Goal: Task Accomplishment & Management: Use online tool/utility

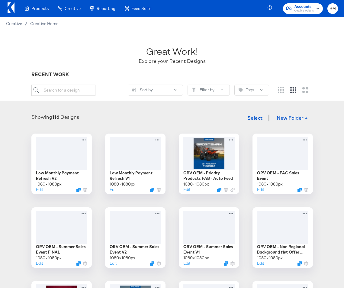
click at [318, 7] on rect "button" at bounding box center [317, 8] width 7 height 7
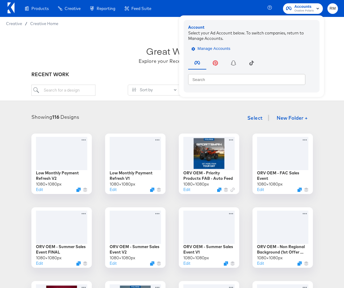
click at [227, 44] on button "Manage Accounts" at bounding box center [211, 48] width 47 height 9
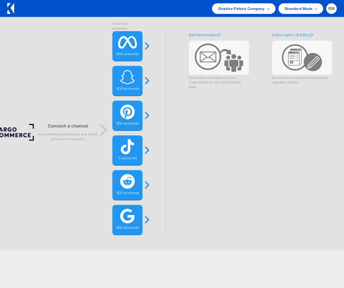
click at [267, 5] on div "Ovative Polaris Company" at bounding box center [243, 8] width 63 height 11
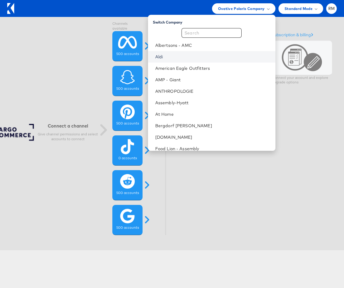
click at [216, 57] on link "Aldi" at bounding box center [212, 57] width 115 height 6
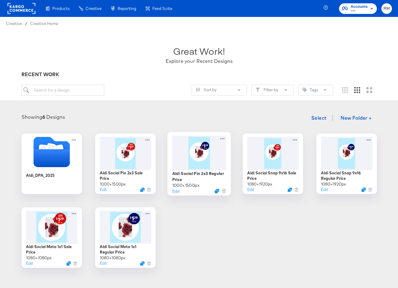
click at [214, 164] on div at bounding box center [199, 152] width 54 height 35
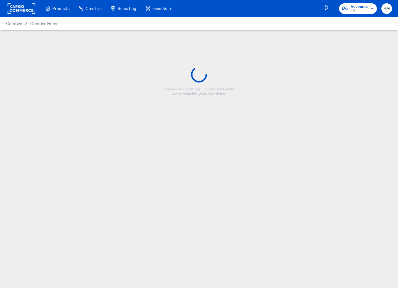
type input "Aldi Social Pin 2x3 Regular Price"
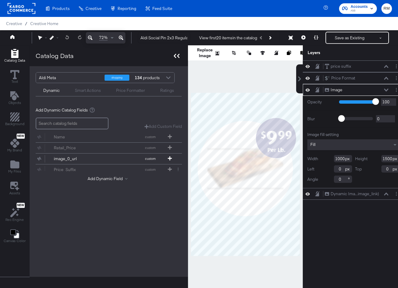
click at [176, 57] on icon at bounding box center [177, 56] width 6 height 4
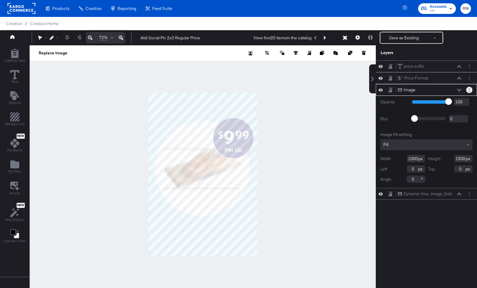
click at [398, 91] on button "Layer Options" at bounding box center [469, 90] width 6 height 6
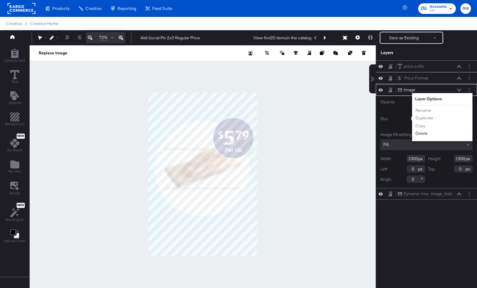
click at [398, 134] on button "Delete" at bounding box center [421, 133] width 13 height 6
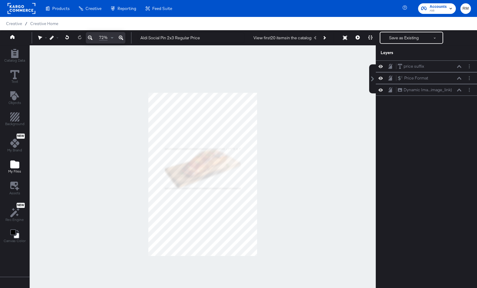
click at [13, 169] on icon "Add Files" at bounding box center [14, 164] width 9 height 9
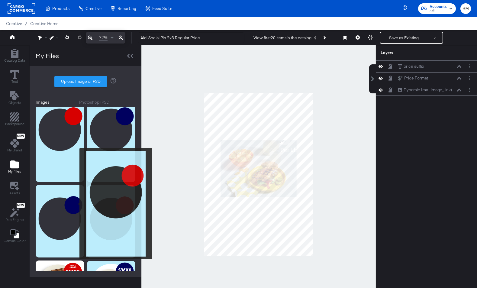
scroll to position [102, 0]
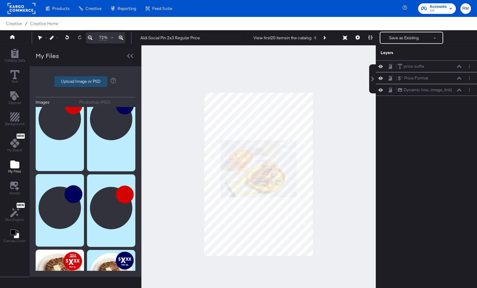
click at [89, 81] on label "Upload Image or PSD" at bounding box center [81, 81] width 52 height 10
click at [86, 82] on input "Upload Image or PSD" at bounding box center [86, 82] width 0 height 0
type input "C:\fakepath\pin2.png"
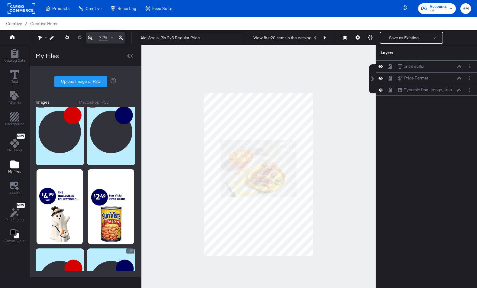
scroll to position [0, 0]
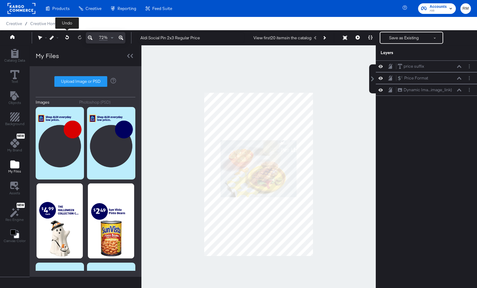
click at [68, 37] on icon at bounding box center [67, 37] width 4 height 4
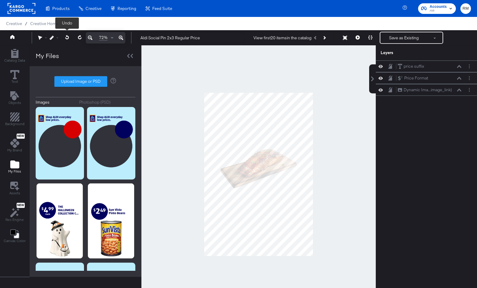
click at [68, 37] on icon at bounding box center [67, 37] width 4 height 4
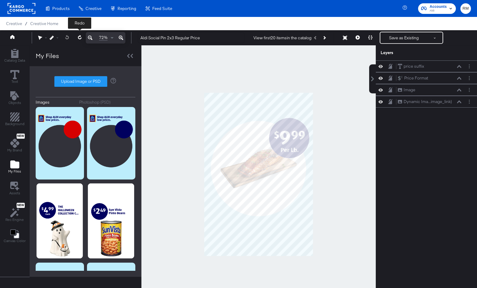
click at [79, 36] on icon at bounding box center [80, 37] width 4 height 4
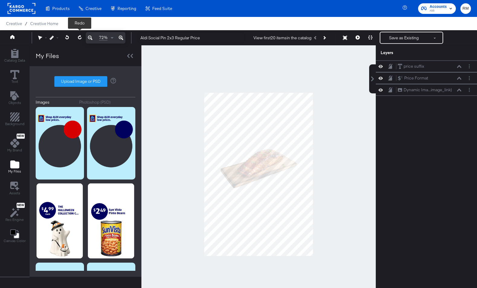
click at [79, 36] on icon at bounding box center [80, 37] width 4 height 4
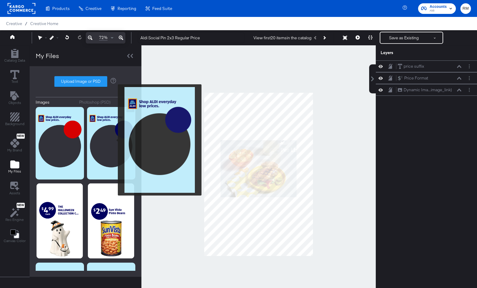
click at [114, 140] on img at bounding box center [111, 143] width 48 height 73
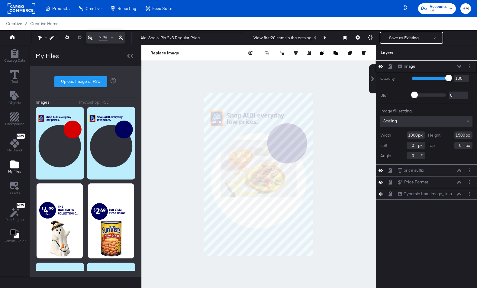
click at [398, 120] on div "Scaling" at bounding box center [427, 121] width 92 height 11
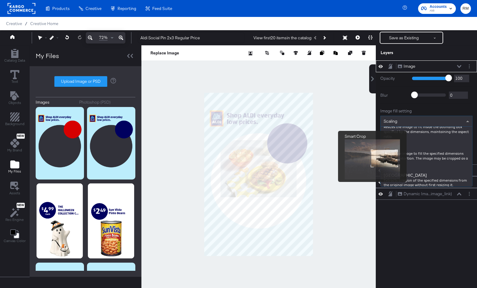
scroll to position [89, 0]
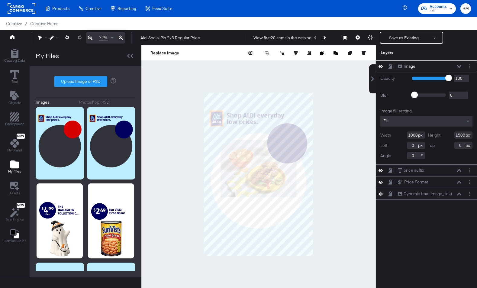
click at [398, 66] on icon at bounding box center [459, 66] width 4 height 3
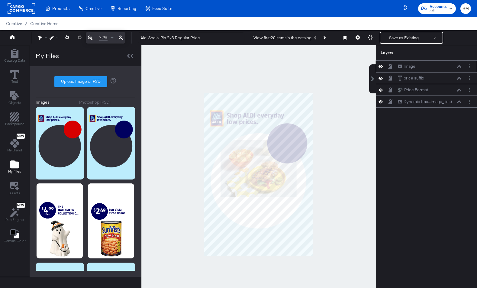
click at [398, 63] on div "Image Image" at bounding box center [430, 66] width 64 height 6
click at [398, 102] on div "Dynamic Ima...image_link)" at bounding box center [428, 102] width 48 height 6
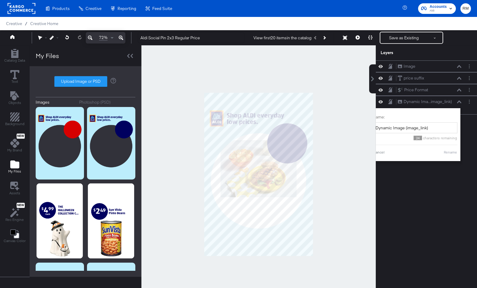
click at [398, 115] on div "Image Image price suffix price suffix Price Format Price Format Dynamic Ima...i…" at bounding box center [426, 177] width 101 height 234
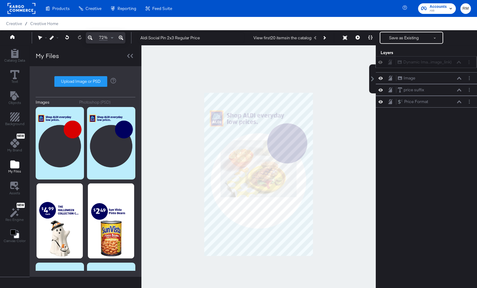
drag, startPoint x: 455, startPoint y: 105, endPoint x: 455, endPoint y: 63, distance: 41.7
click at [398, 63] on div "Dynamic Ima...image_link) Dynamic Image (image_link)" at bounding box center [426, 62] width 101 height 12
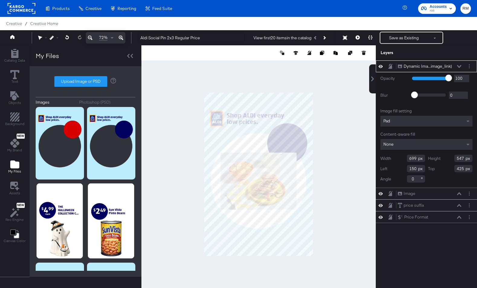
type input "539"
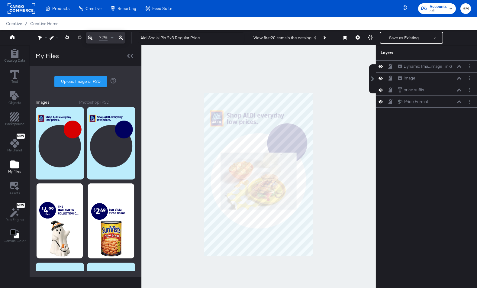
click at [326, 188] on div at bounding box center [258, 174] width 235 height 258
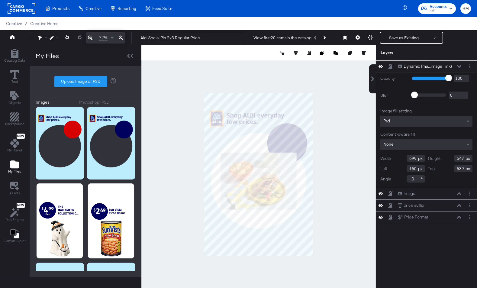
type input "665"
type input "519"
type input "168"
type input "556"
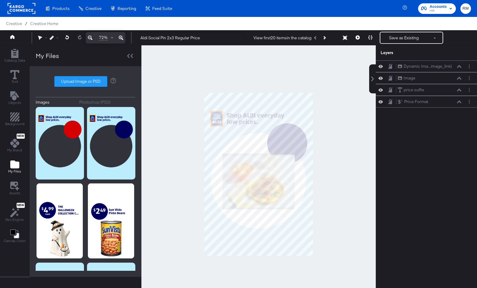
click at [348, 193] on div at bounding box center [258, 174] width 235 height 258
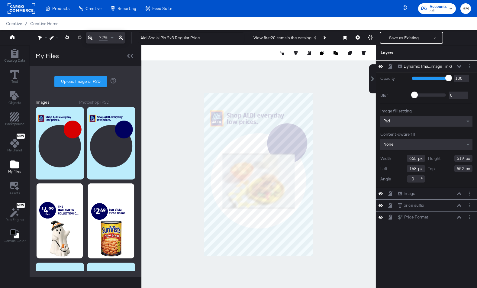
type input "551"
click at [330, 188] on div at bounding box center [258, 174] width 235 height 258
type input "549"
click at [352, 177] on div at bounding box center [258, 174] width 235 height 258
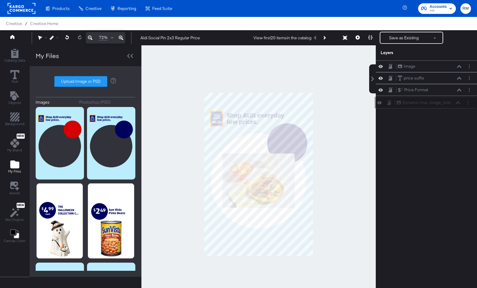
drag, startPoint x: 455, startPoint y: 62, endPoint x: 453, endPoint y: 99, distance: 37.5
click at [398, 100] on div "Dynamic Ima...image_link) Dynamic Image (image_link)" at bounding box center [425, 103] width 101 height 12
click at [322, 38] on button "Next Product" at bounding box center [324, 37] width 8 height 11
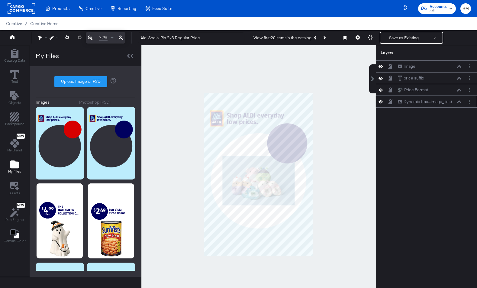
click at [398, 99] on div "Dynamic Ima...image_link) Dynamic Image (image_link)" at bounding box center [430, 102] width 64 height 6
click at [398, 65] on icon at bounding box center [459, 66] width 4 height 3
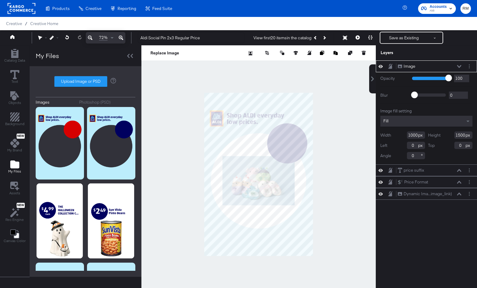
click at [398, 65] on icon at bounding box center [459, 66] width 4 height 3
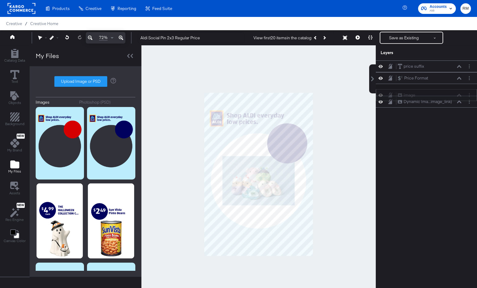
drag, startPoint x: 433, startPoint y: 66, endPoint x: 433, endPoint y: 93, distance: 26.9
click at [398, 93] on div "Image Image" at bounding box center [430, 95] width 64 height 6
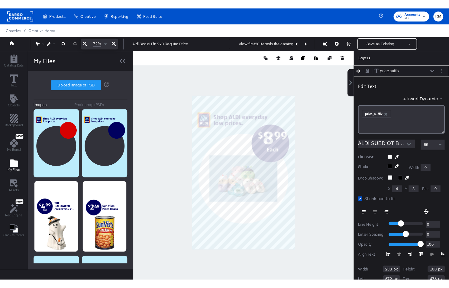
scroll to position [6, 0]
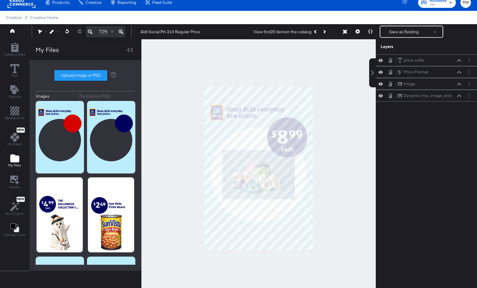
click at [330, 140] on div at bounding box center [258, 168] width 235 height 258
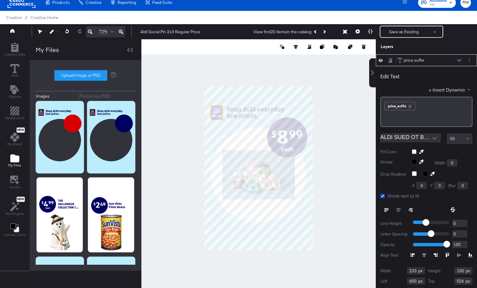
type input "525"
type input "1"
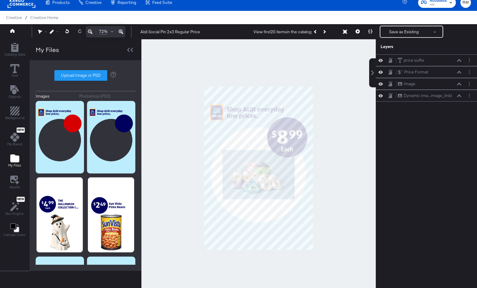
click at [333, 130] on div at bounding box center [258, 168] width 235 height 258
click at [318, 143] on div at bounding box center [258, 168] width 235 height 258
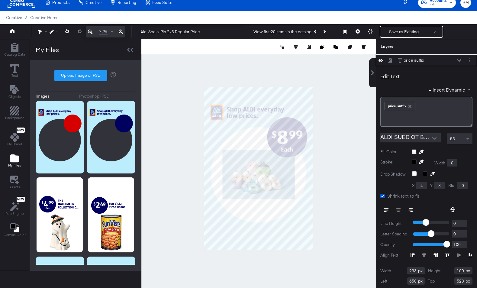
click at [343, 152] on div at bounding box center [258, 168] width 235 height 258
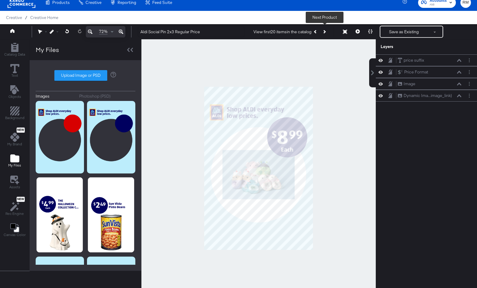
click at [325, 32] on icon "Next Product" at bounding box center [324, 31] width 3 height 3
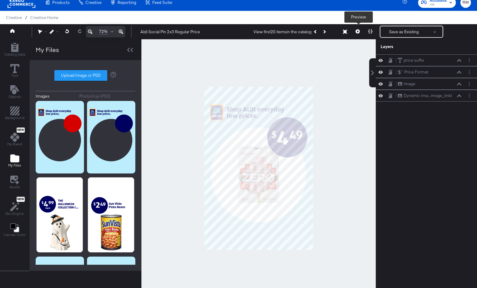
click at [357, 34] on button at bounding box center [358, 32] width 13 height 12
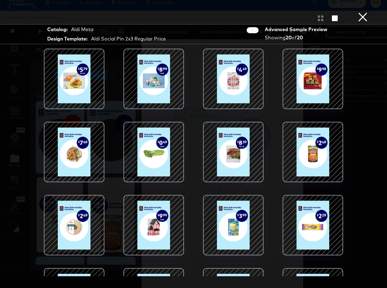
click at [77, 91] on div at bounding box center [73, 78] width 51 height 51
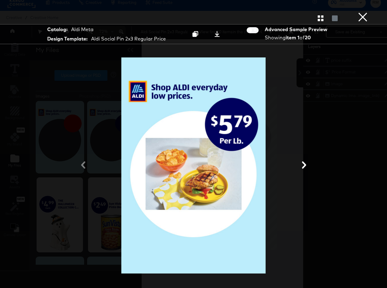
click at [359, 12] on button "×" at bounding box center [362, 6] width 12 height 12
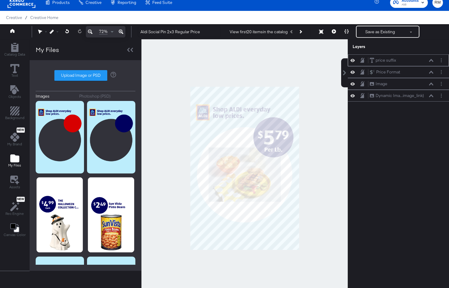
click at [398, 61] on icon at bounding box center [431, 60] width 4 height 3
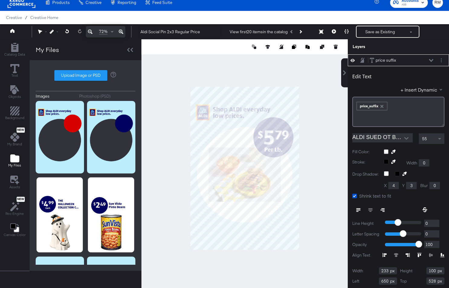
scroll to position [47, 0]
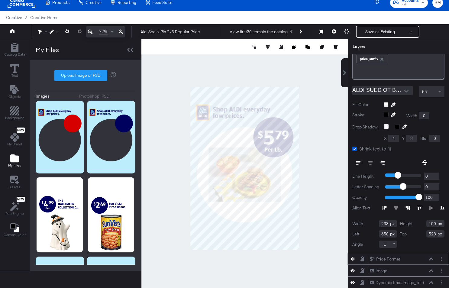
click at [398, 259] on icon at bounding box center [431, 259] width 4 height 3
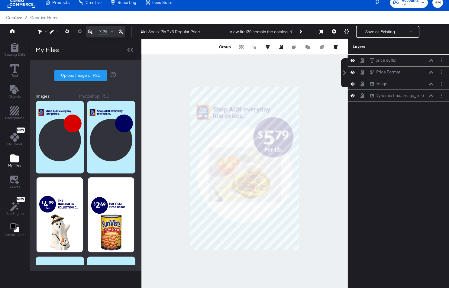
scroll to position [0, 0]
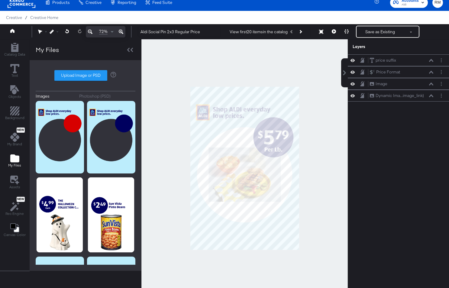
click at [328, 246] on div at bounding box center [244, 168] width 206 height 258
click at [374, 28] on button "Save as Existing" at bounding box center [380, 31] width 47 height 11
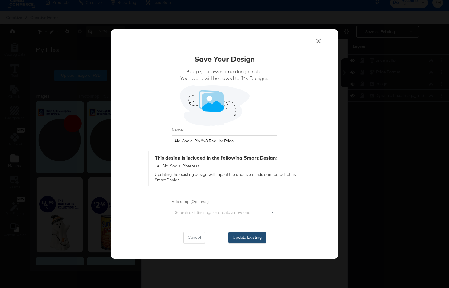
click at [235, 242] on button "Update Existing" at bounding box center [246, 237] width 37 height 11
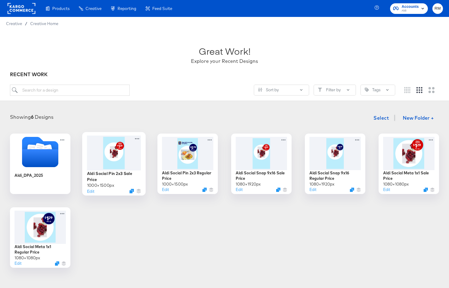
click at [109, 149] on div at bounding box center [114, 152] width 54 height 35
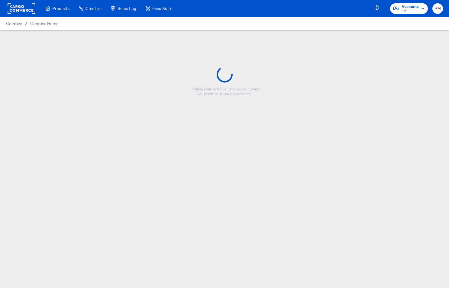
type input "Aldi Social Pin 2x3 Sale Price"
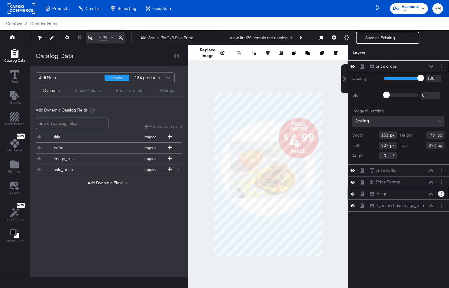
click at [398, 193] on button "Layer Options" at bounding box center [441, 194] width 6 height 6
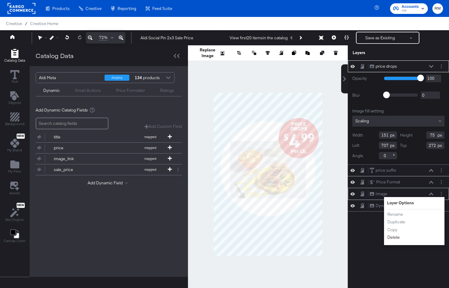
click at [394, 236] on button "Delete" at bounding box center [393, 237] width 13 height 6
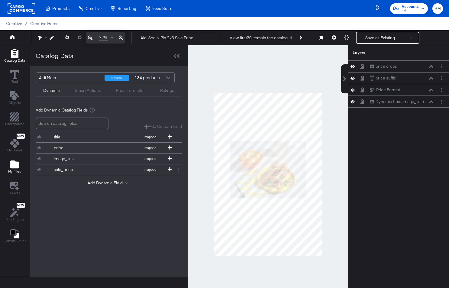
click at [11, 165] on icon "Add Files" at bounding box center [14, 164] width 9 height 8
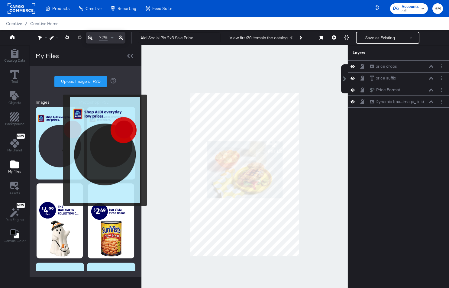
click at [59, 150] on img at bounding box center [60, 143] width 48 height 73
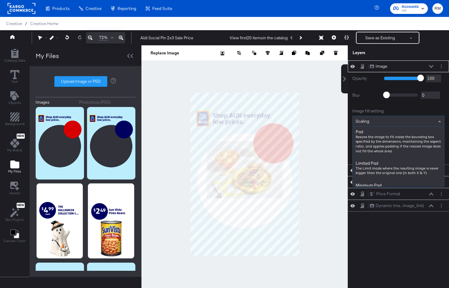
click at [375, 125] on div "Scaling" at bounding box center [399, 121] width 92 height 10
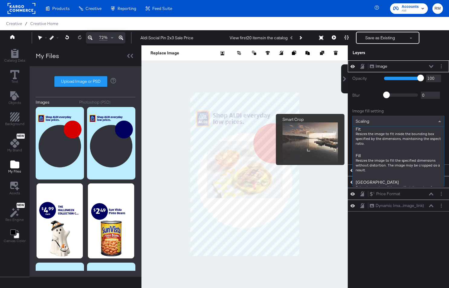
scroll to position [80, 0]
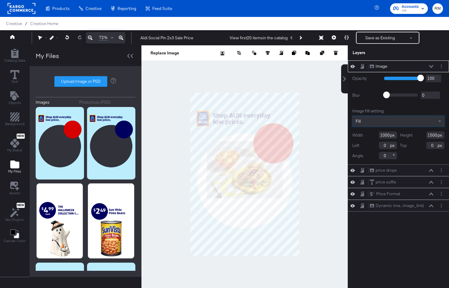
click at [398, 67] on icon at bounding box center [431, 66] width 4 height 3
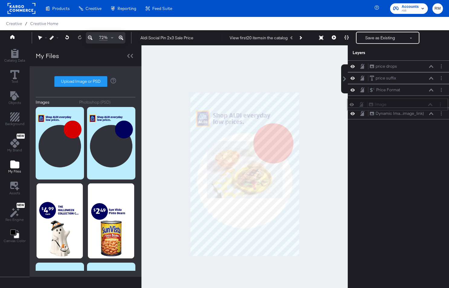
drag, startPoint x: 426, startPoint y: 65, endPoint x: 425, endPoint y: 102, distance: 36.9
click at [398, 102] on div "Image Image" at bounding box center [401, 104] width 64 height 6
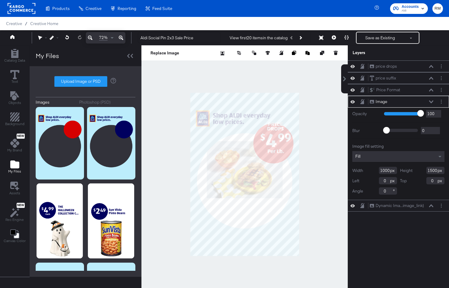
type input "103"
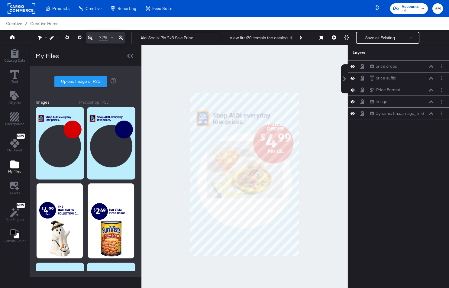
drag, startPoint x: 413, startPoint y: 115, endPoint x: 412, endPoint y: 66, distance: 48.4
click at [398, 66] on div "price drops price drops price suffix price suffix Price Format Price Format Ima…" at bounding box center [398, 89] width 101 height 59
drag, startPoint x: 438, startPoint y: 118, endPoint x: 436, endPoint y: 69, distance: 49.0
click at [398, 69] on div "price drops price drops price suffix price suffix Price Format Price Format Ima…" at bounding box center [398, 89] width 101 height 59
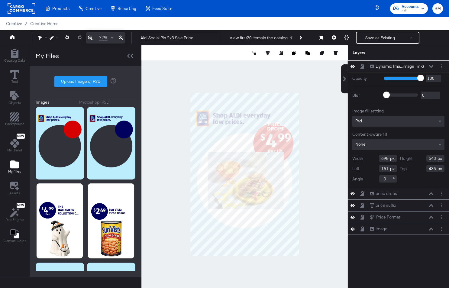
type input "161"
type input "535"
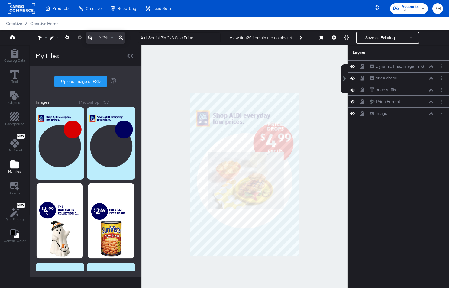
click at [305, 191] on div at bounding box center [244, 174] width 206 height 258
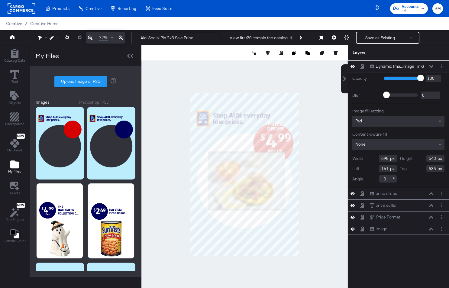
type input "658"
type input "512"
type input "171"
type input "557"
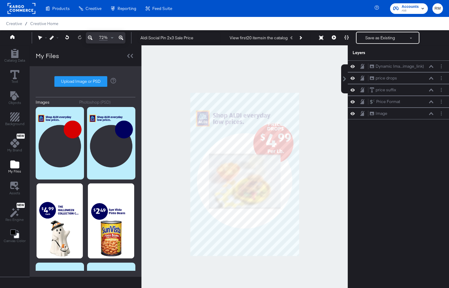
click at [309, 197] on div at bounding box center [244, 174] width 206 height 258
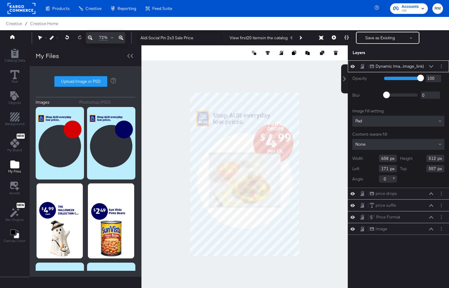
type input "549"
click at [332, 200] on div at bounding box center [244, 174] width 206 height 258
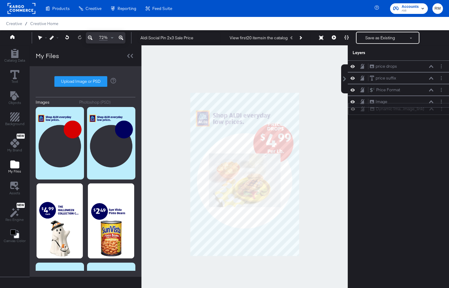
drag, startPoint x: 429, startPoint y: 64, endPoint x: 429, endPoint y: 110, distance: 45.9
click at [398, 110] on div "Dynamic Ima...image_link) Dynamic Image (image_link)" at bounding box center [402, 109] width 64 height 6
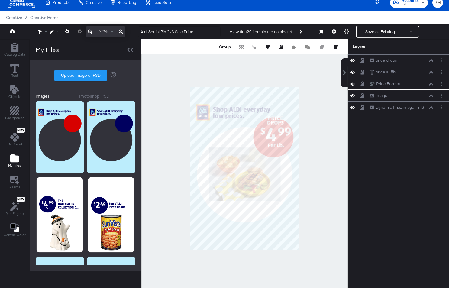
scroll to position [0, 0]
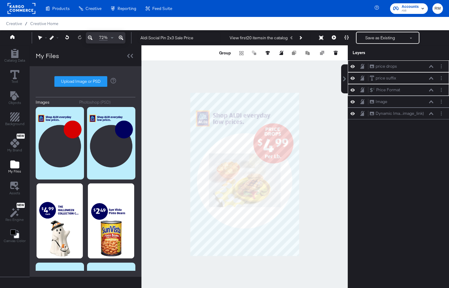
scroll to position [6, 0]
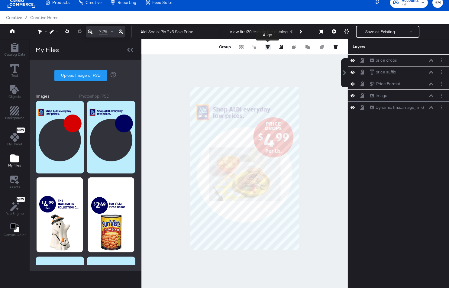
click at [268, 49] on icon at bounding box center [268, 47] width 4 height 4
click at [290, 64] on div at bounding box center [244, 168] width 206 height 258
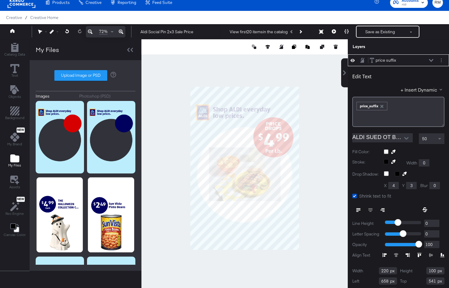
scroll to position [0, 0]
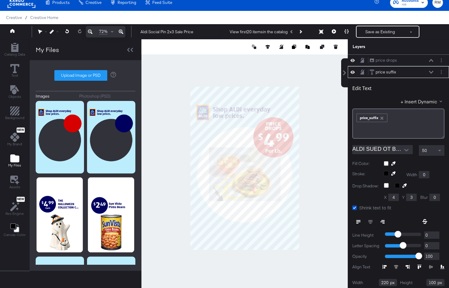
click at [315, 134] on div at bounding box center [244, 168] width 206 height 258
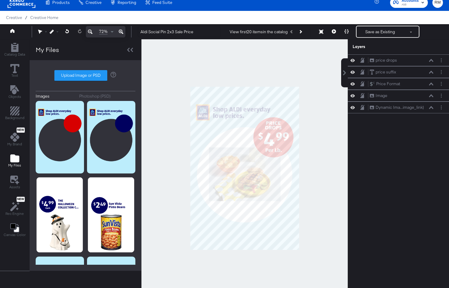
click at [304, 138] on div at bounding box center [244, 168] width 206 height 258
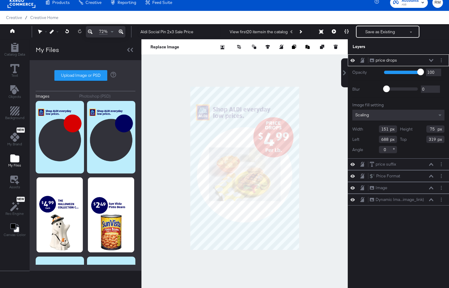
type input "320"
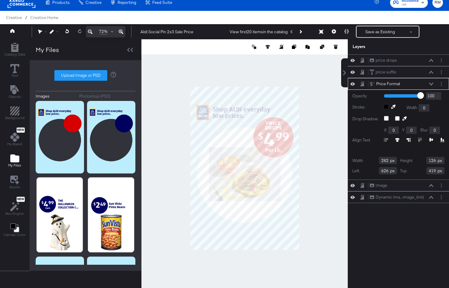
type input "418"
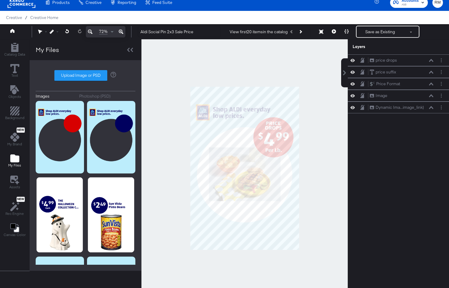
click at [306, 164] on div at bounding box center [244, 168] width 206 height 258
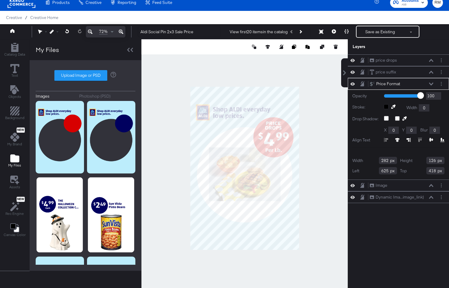
type input "624"
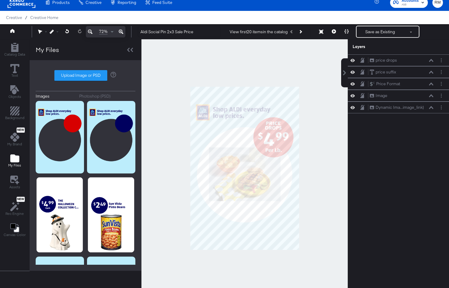
click at [338, 160] on div at bounding box center [244, 168] width 206 height 258
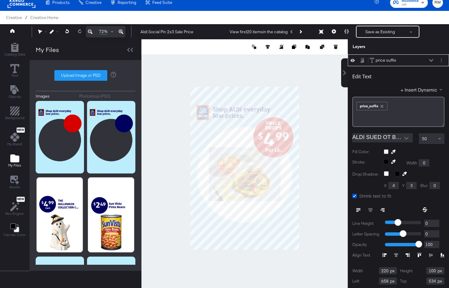
type input "533"
click at [316, 154] on div at bounding box center [244, 168] width 206 height 258
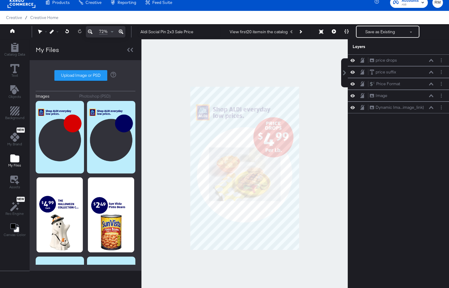
click at [309, 159] on div at bounding box center [244, 168] width 206 height 258
click at [318, 175] on div at bounding box center [244, 168] width 206 height 258
click at [380, 30] on button "Save as Existing" at bounding box center [380, 31] width 47 height 11
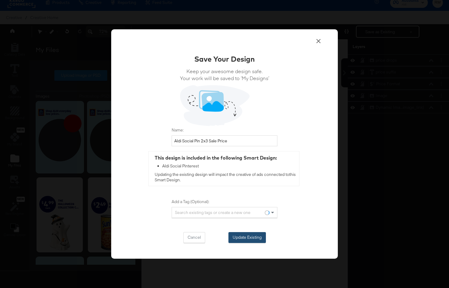
click at [251, 235] on button "Update Existing" at bounding box center [246, 237] width 37 height 11
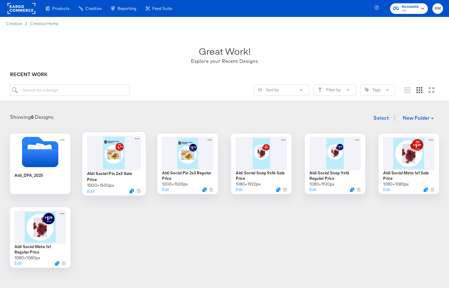
click at [120, 158] on div at bounding box center [114, 152] width 54 height 35
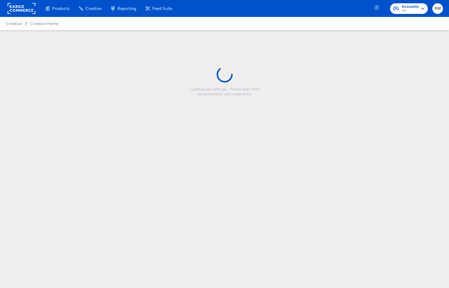
type input "Aldi Social Pin 2x3 Sale Price"
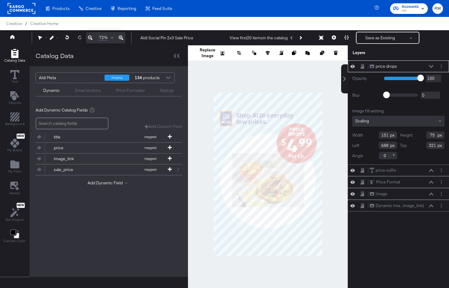
click at [341, 180] on div at bounding box center [268, 174] width 160 height 258
click at [119, 37] on icon at bounding box center [121, 37] width 5 height 7
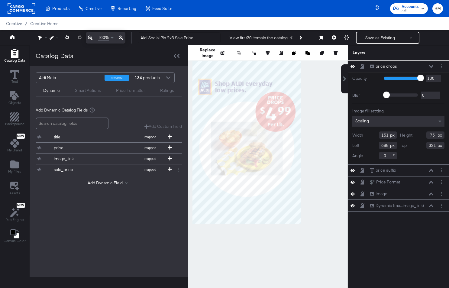
click at [119, 37] on icon at bounding box center [121, 37] width 5 height 7
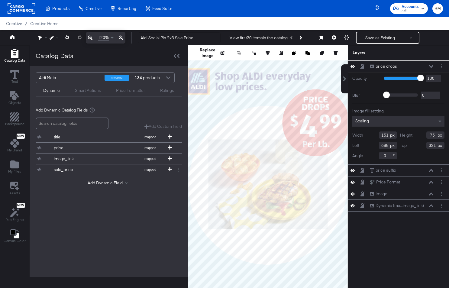
type input "135"
type input "67"
type input "694"
type input "328"
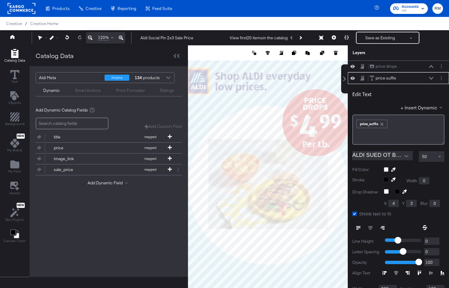
scroll to position [6, 0]
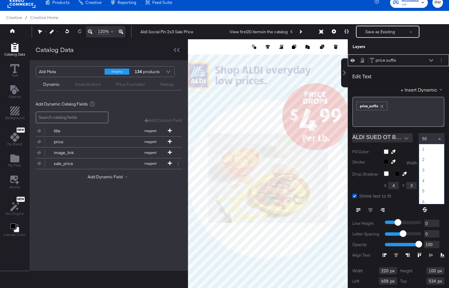
click at [426, 137] on span "50" at bounding box center [424, 138] width 5 height 5
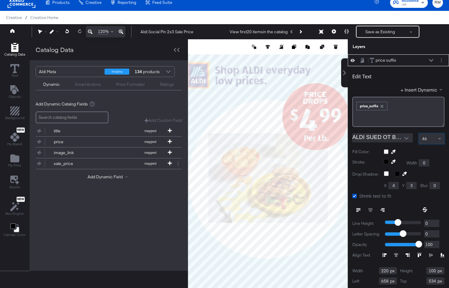
click at [436, 142] on div "46" at bounding box center [431, 139] width 25 height 10
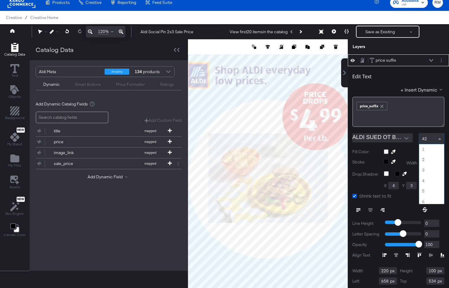
scroll to position [428, 0]
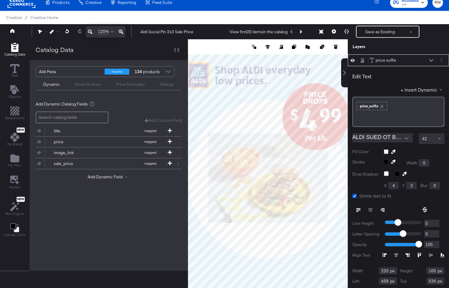
click at [344, 54] on div "Catalog Data Text Objects Background New My Brand My Files Assets New Rec Engin…" at bounding box center [224, 46] width 449 height 15
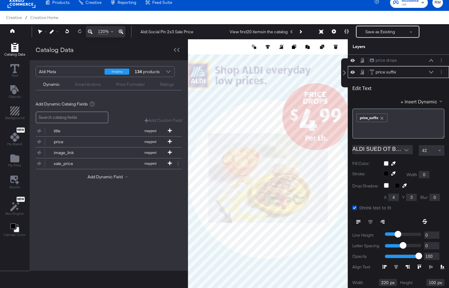
scroll to position [12, 0]
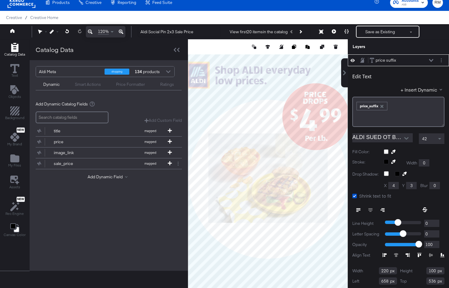
type input "537"
click at [92, 34] on icon at bounding box center [90, 31] width 5 height 7
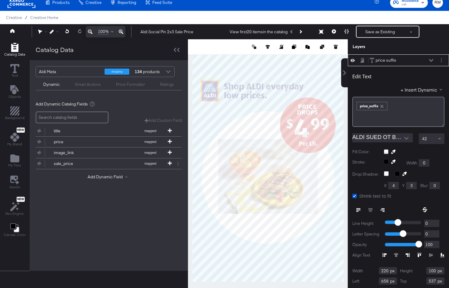
click at [92, 34] on icon at bounding box center [90, 31] width 5 height 7
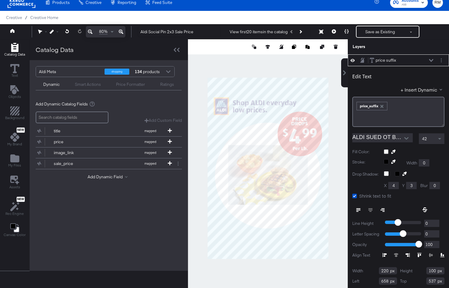
scroll to position [0, 0]
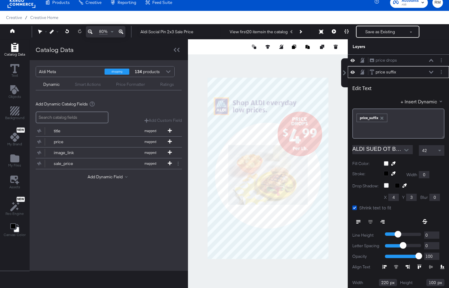
click at [338, 177] on div at bounding box center [268, 168] width 160 height 258
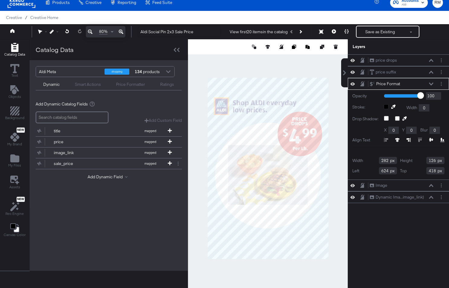
type input "417"
click at [335, 144] on div at bounding box center [268, 168] width 160 height 258
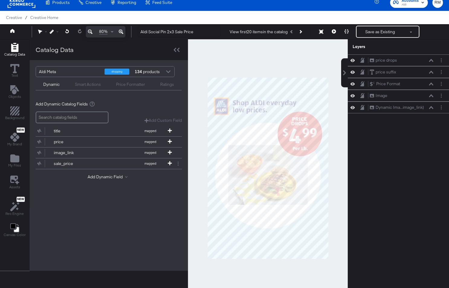
scroll to position [12, 0]
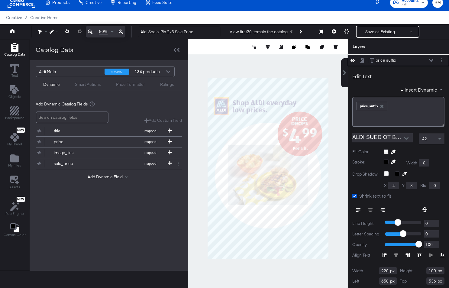
type input "535"
click at [335, 154] on div at bounding box center [268, 168] width 160 height 258
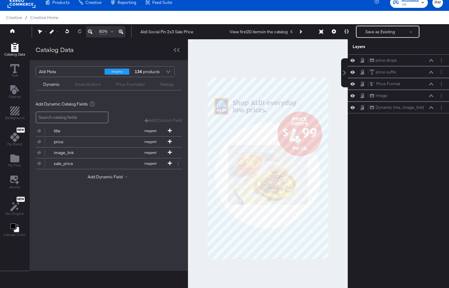
scroll to position [0, 0]
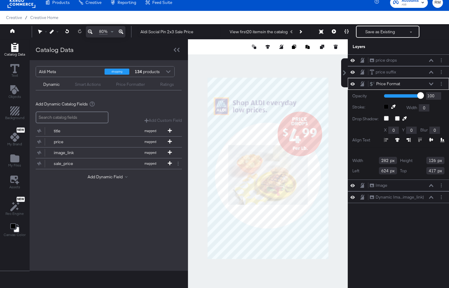
type input "418"
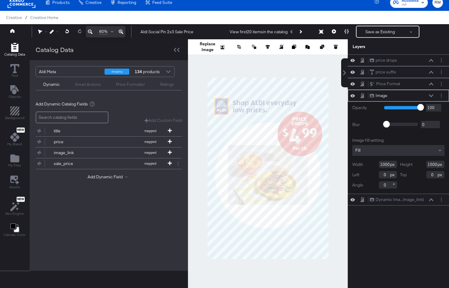
click at [341, 141] on div at bounding box center [268, 168] width 160 height 258
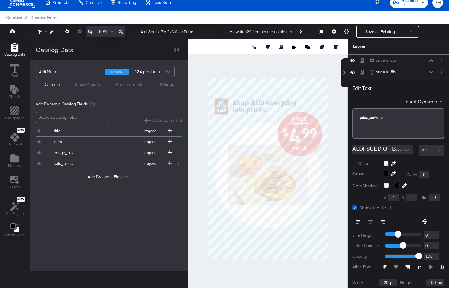
scroll to position [12, 0]
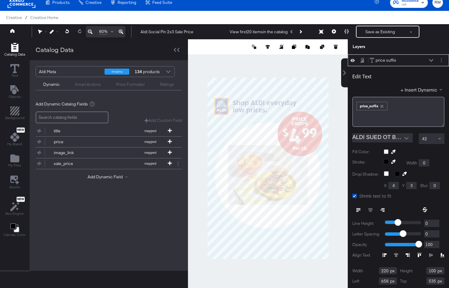
click at [436, 140] on div "42" at bounding box center [431, 139] width 25 height 10
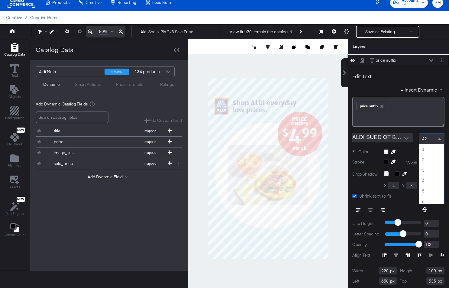
scroll to position [428, 0]
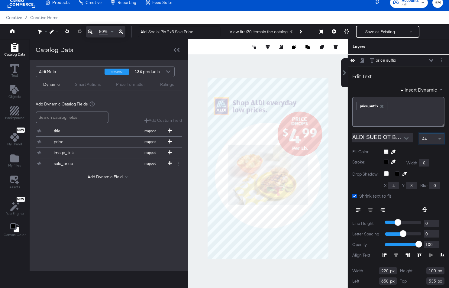
click at [332, 177] on div at bounding box center [268, 168] width 160 height 258
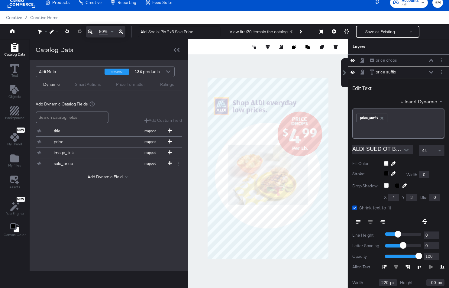
scroll to position [12, 0]
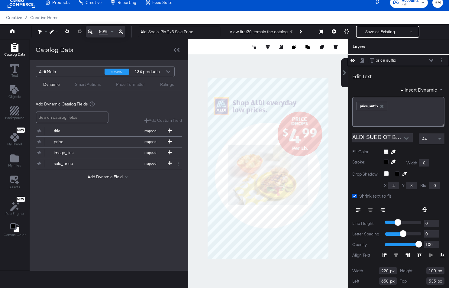
type input "536"
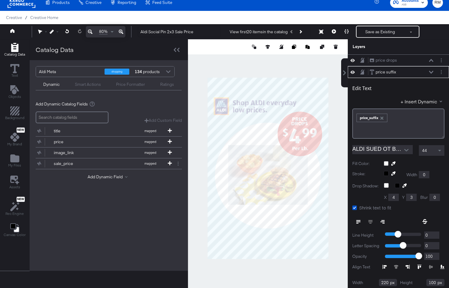
click at [332, 163] on div at bounding box center [268, 168] width 160 height 258
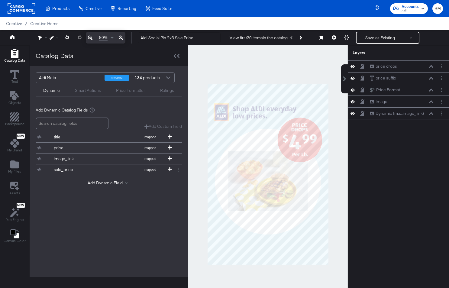
scroll to position [6, 0]
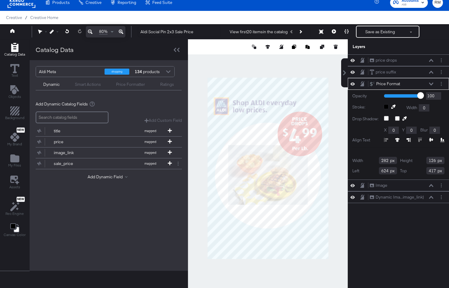
type input "416"
click at [345, 145] on div at bounding box center [268, 168] width 160 height 258
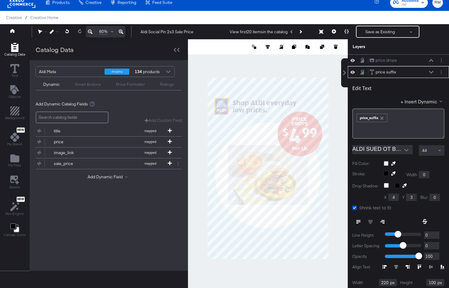
scroll to position [12, 0]
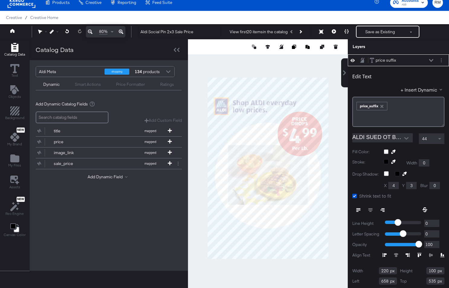
type input "534"
click at [349, 160] on div "Edit Text + Insert Dynamic ﻿ ﻿ price_suffix ﻿ ALDI SUED OT Bold.otf 44 Fill Col…" at bounding box center [398, 183] width 101 height 234
click at [341, 154] on div at bounding box center [268, 168] width 160 height 258
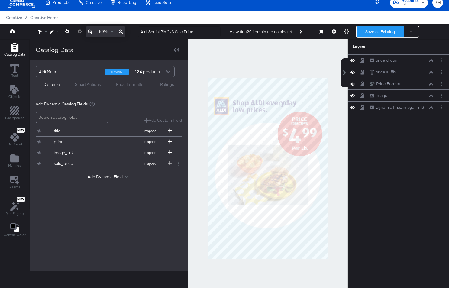
click at [372, 30] on button "Save as Existing" at bounding box center [380, 31] width 47 height 11
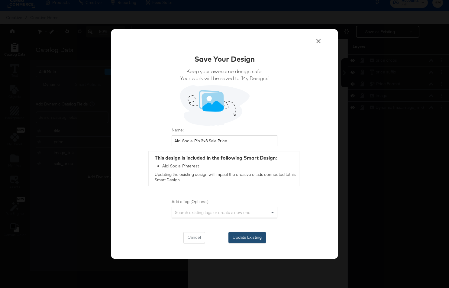
click at [246, 236] on button "Update Existing" at bounding box center [246, 237] width 37 height 11
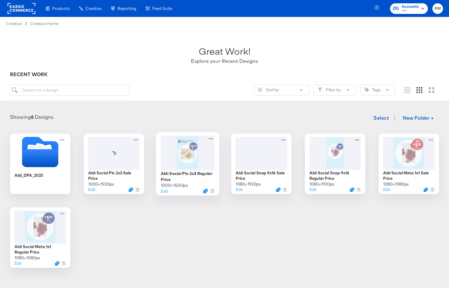
click at [184, 171] on div "Aldi Social Pin 2x3 Regular Price" at bounding box center [188, 176] width 54 height 12
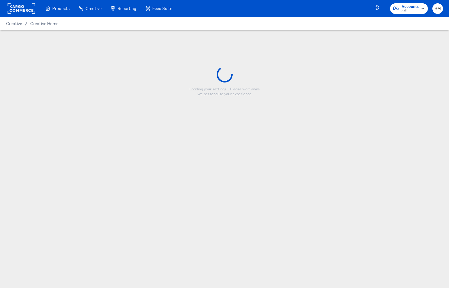
type input "Aldi Social Pin 2x3 Regular Price"
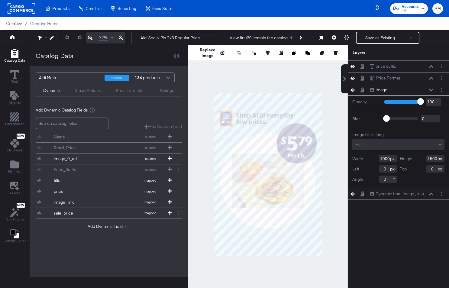
scroll to position [6, 0]
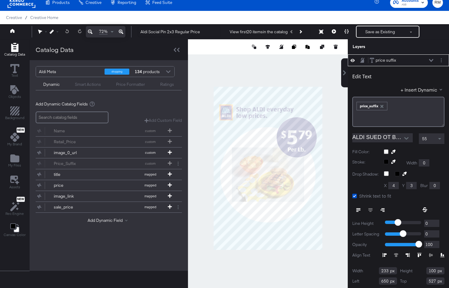
click at [439, 131] on div "Edit Text + Insert Dynamic ﻿ ﻿ price_suffix ﻿ ALDI SUED OT Bold.otf 55 Fill Col…" at bounding box center [398, 183] width 101 height 234
click at [439, 138] on span at bounding box center [441, 139] width 8 height 10
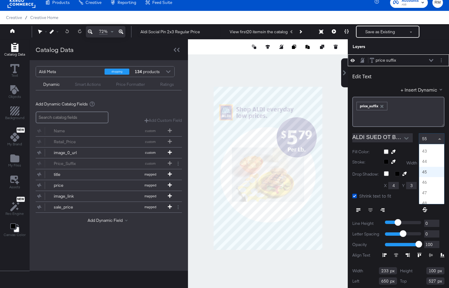
scroll to position [435, 0]
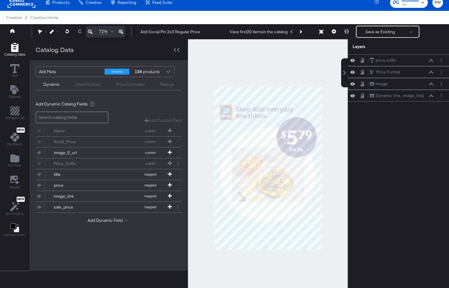
click at [335, 168] on div at bounding box center [268, 168] width 160 height 258
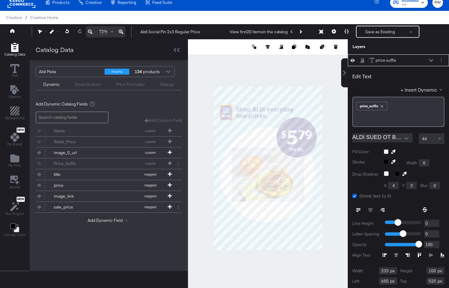
type input "524"
click at [340, 165] on div at bounding box center [268, 168] width 160 height 258
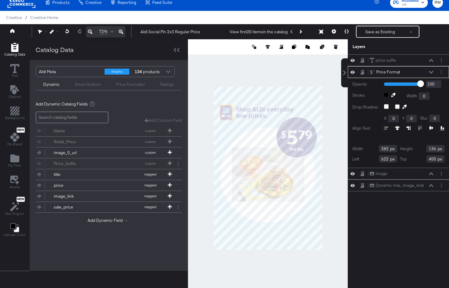
type input "399"
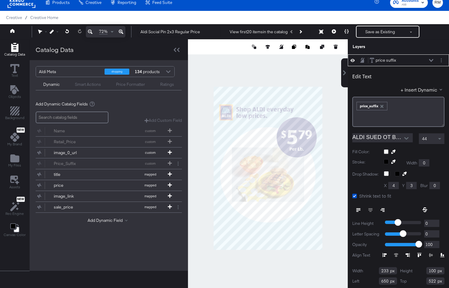
type input "521"
click at [334, 181] on div at bounding box center [268, 168] width 160 height 258
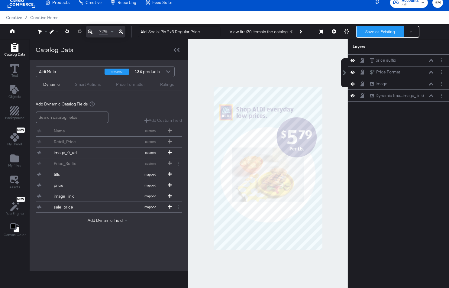
click at [380, 27] on button "Save as Existing" at bounding box center [380, 31] width 47 height 11
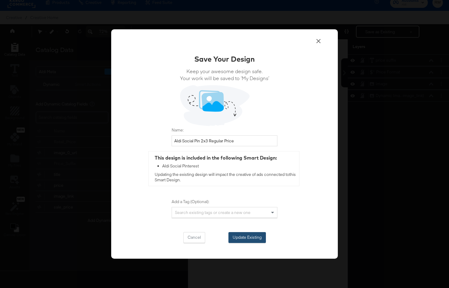
click at [240, 241] on button "Update Existing" at bounding box center [246, 237] width 37 height 11
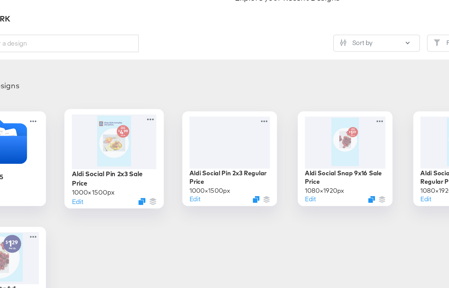
click at [120, 147] on div at bounding box center [114, 152] width 54 height 35
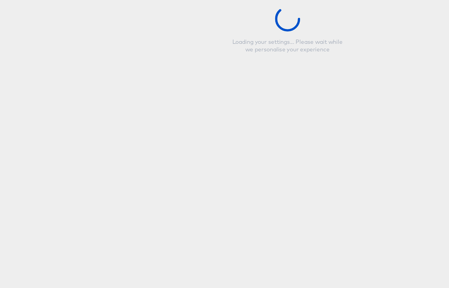
type input "Aldi Social Pin 2x3 Sale Price"
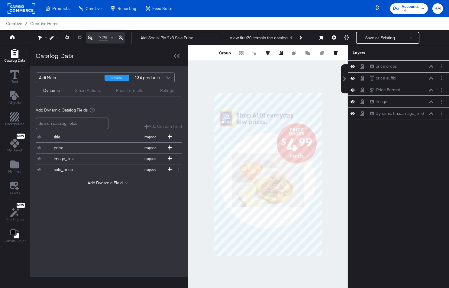
click at [341, 170] on div at bounding box center [268, 174] width 160 height 258
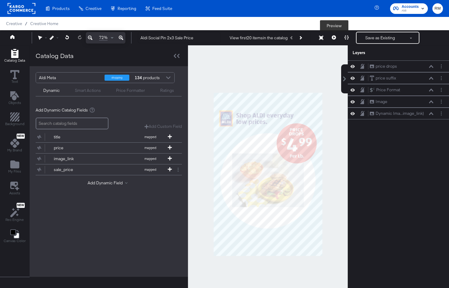
click at [333, 37] on icon at bounding box center [334, 37] width 4 height 4
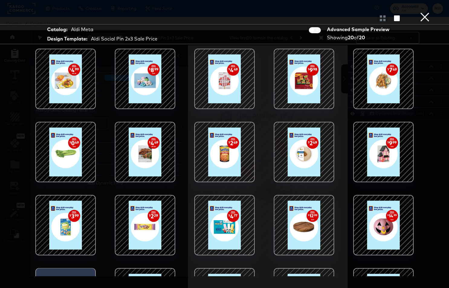
click at [62, 144] on div at bounding box center [65, 151] width 51 height 51
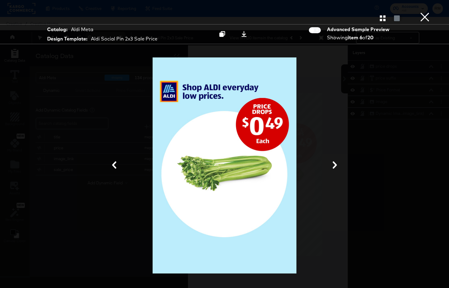
click at [423, 12] on button "×" at bounding box center [425, 6] width 12 height 12
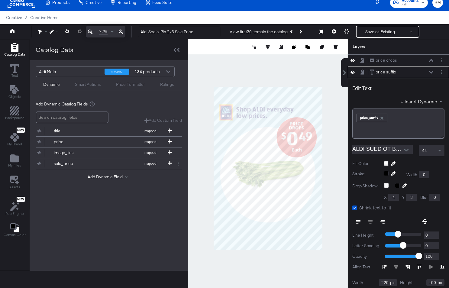
scroll to position [12, 0]
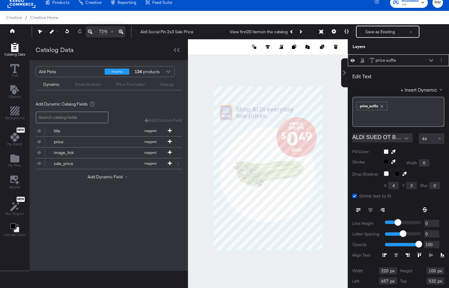
type input "656"
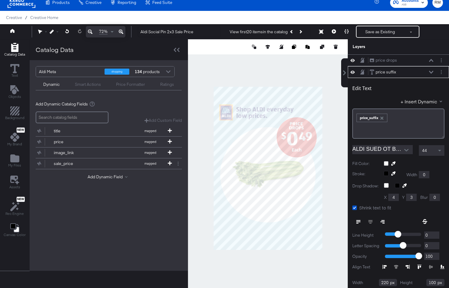
click at [335, 154] on div at bounding box center [268, 168] width 160 height 258
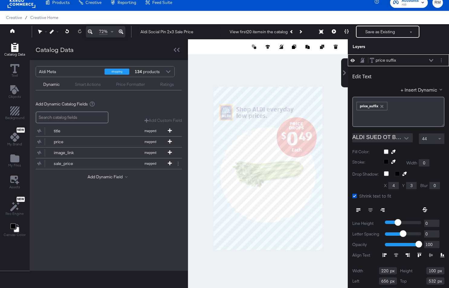
type input "533"
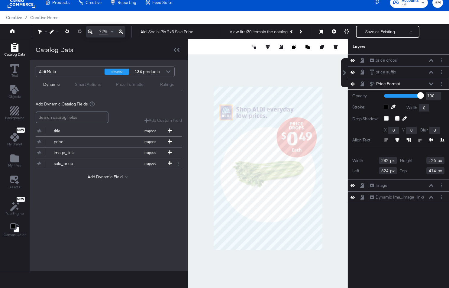
scroll to position [0, 0]
type input "415"
click at [340, 137] on div at bounding box center [268, 168] width 160 height 258
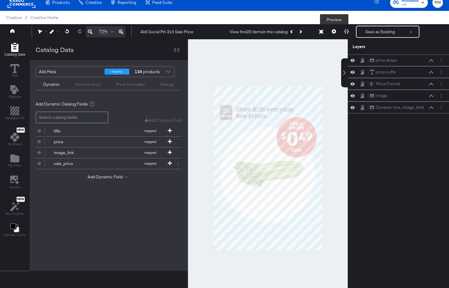
click at [338, 33] on button at bounding box center [334, 32] width 13 height 12
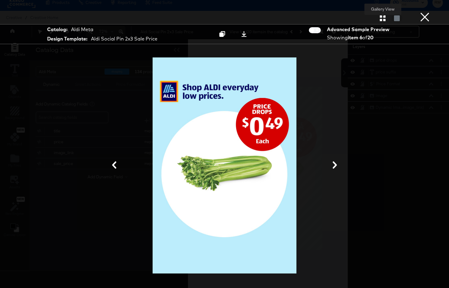
click at [385, 20] on icon "button" at bounding box center [383, 18] width 6 height 6
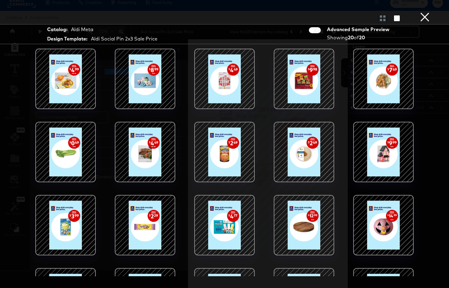
scroll to position [52, 0]
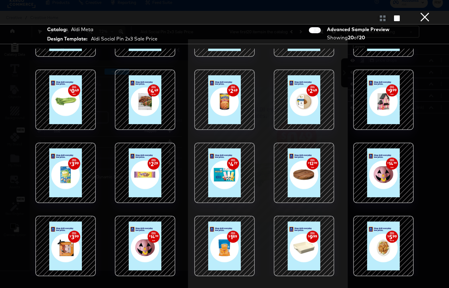
click at [381, 240] on div at bounding box center [383, 245] width 51 height 51
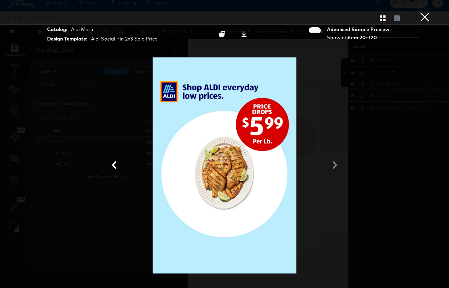
click at [426, 12] on button "×" at bounding box center [425, 6] width 12 height 12
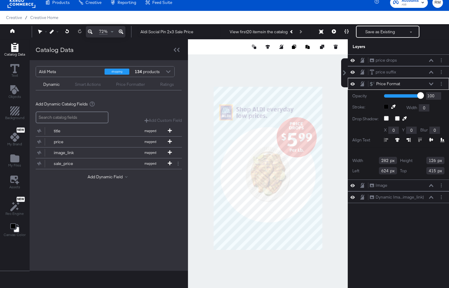
type input "124"
type input "425"
click at [334, 131] on div at bounding box center [268, 168] width 160 height 258
type input "423"
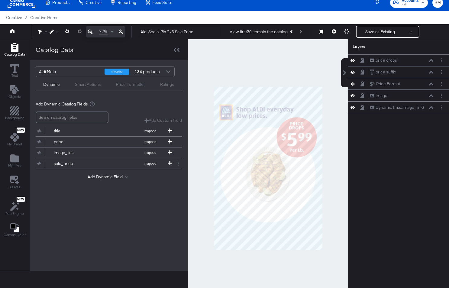
click at [342, 142] on div at bounding box center [268, 168] width 160 height 258
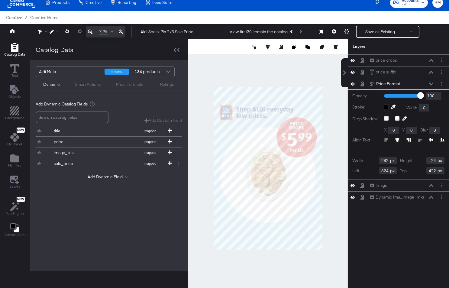
type input "421"
type input "422"
click at [346, 152] on div at bounding box center [268, 168] width 160 height 258
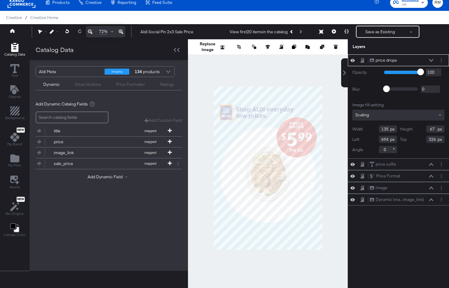
type input "63"
click at [328, 130] on div at bounding box center [268, 168] width 160 height 258
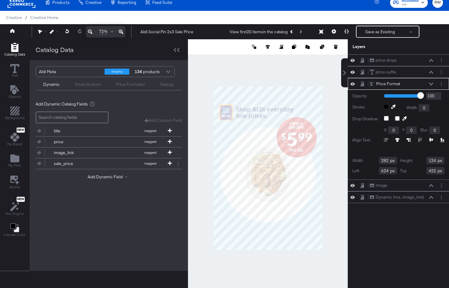
type input "421"
click at [344, 164] on div at bounding box center [268, 168] width 160 height 258
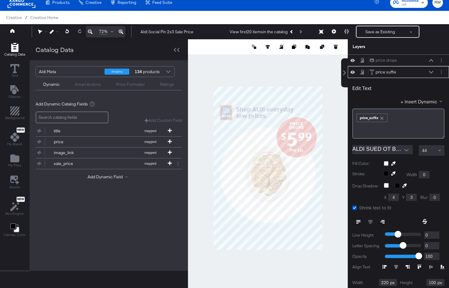
scroll to position [12, 0]
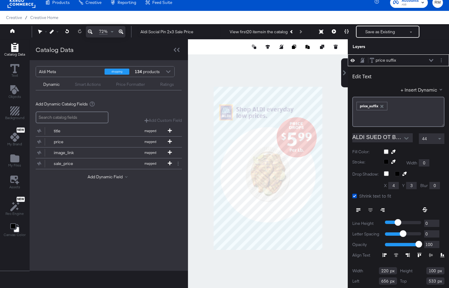
type input "534"
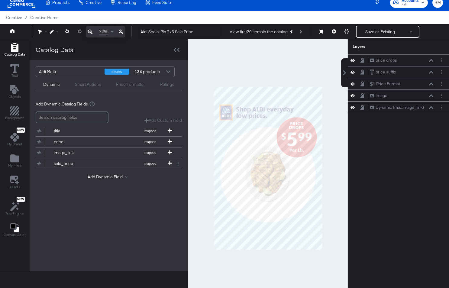
scroll to position [0, 0]
click at [327, 159] on div at bounding box center [268, 168] width 160 height 258
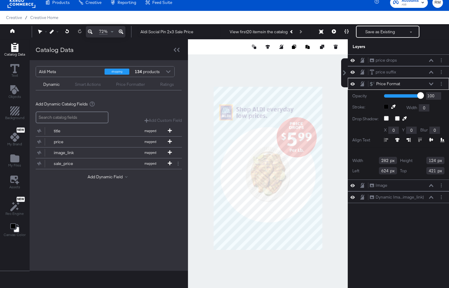
type input "420"
click at [336, 148] on div at bounding box center [268, 168] width 160 height 258
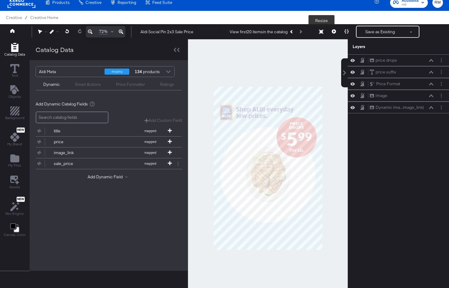
click at [332, 34] on button at bounding box center [334, 32] width 13 height 12
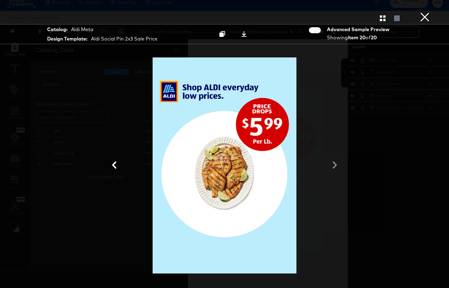
click at [424, 12] on button "×" at bounding box center [425, 6] width 12 height 12
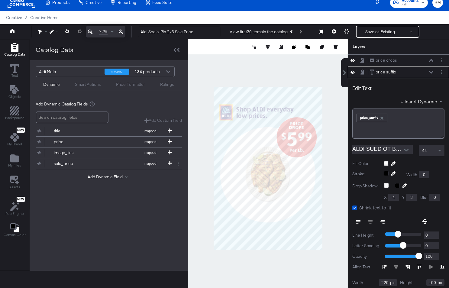
scroll to position [12, 0]
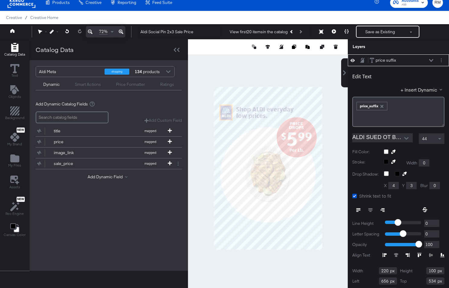
type input "535"
click at [330, 165] on div at bounding box center [268, 168] width 160 height 258
type input "533"
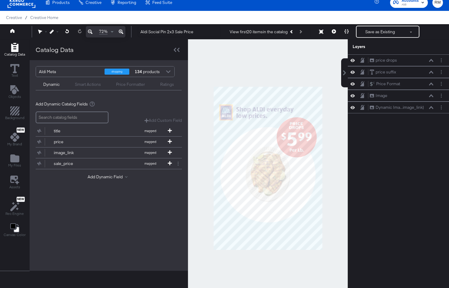
click at [338, 123] on div at bounding box center [268, 168] width 160 height 258
click at [304, 68] on div at bounding box center [268, 168] width 160 height 258
click at [17, 159] on icon "Add Files" at bounding box center [14, 158] width 9 height 8
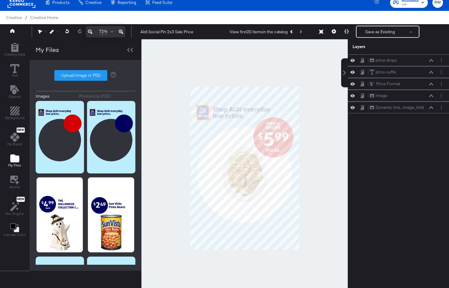
click at [5, 104] on div "Catalog Data Text Objects Background New My Brand My Files Assets New Rec Engin…" at bounding box center [14, 141] width 29 height 202
click at [78, 73] on label "Upload Image or PSD" at bounding box center [81, 75] width 52 height 10
click at [86, 76] on input "Upload Image or PSD" at bounding box center [86, 76] width 0 height 0
type input "C:\fakepath\Screenshot 2025-08-14 at 9.35.08 AM.png"
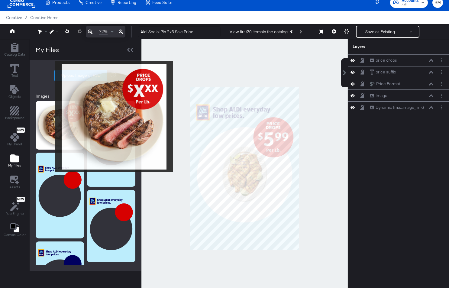
click at [54, 118] on img at bounding box center [60, 125] width 48 height 49
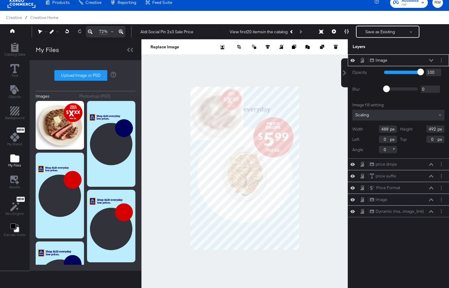
click at [308, 186] on div at bounding box center [244, 168] width 206 height 258
type input "1000"
type input "1004"
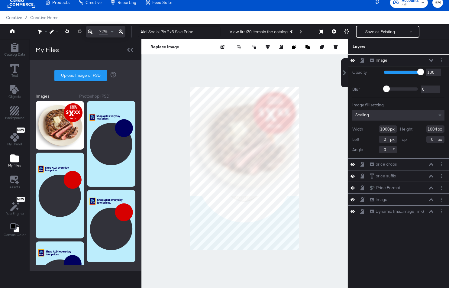
type input "233"
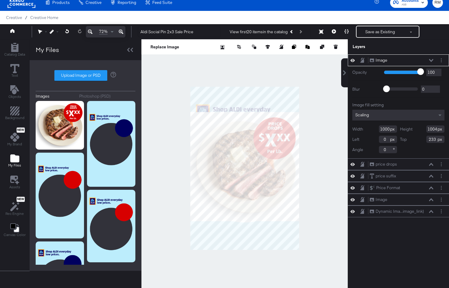
type input "57"
click at [405, 73] on input "range" at bounding box center [403, 72] width 39 height 4
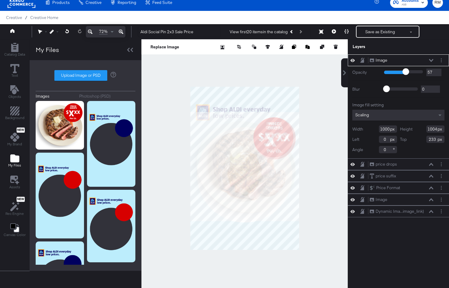
type input "38"
click at [399, 72] on input "range" at bounding box center [403, 72] width 39 height 4
type input "977"
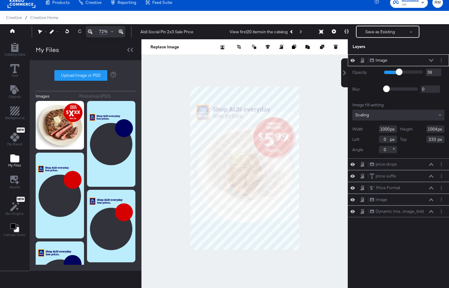
type input "981"
type input "11"
type input "231"
type input "7"
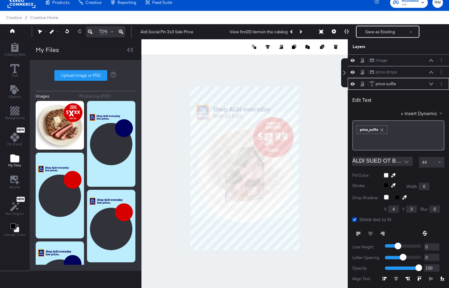
scroll to position [24, 0]
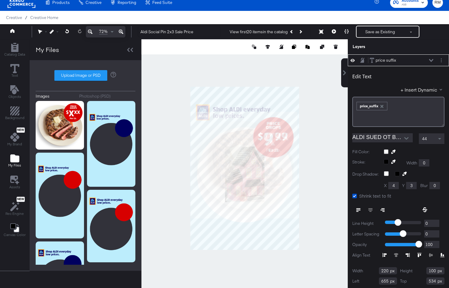
click at [430, 60] on icon at bounding box center [431, 60] width 4 height 3
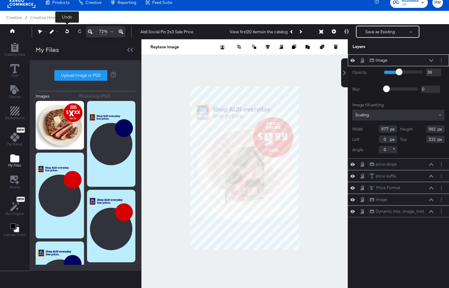
click at [70, 31] on button at bounding box center [67, 31] width 12 height 11
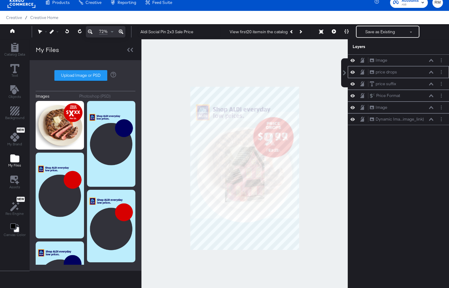
click at [431, 72] on icon at bounding box center [431, 72] width 4 height 3
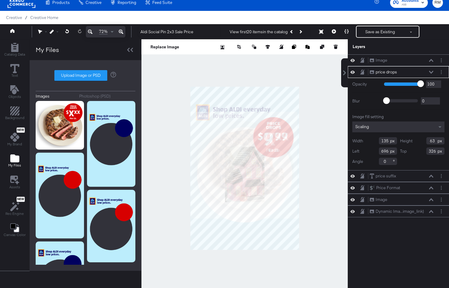
type input "697"
click at [320, 159] on div at bounding box center [244, 168] width 206 height 258
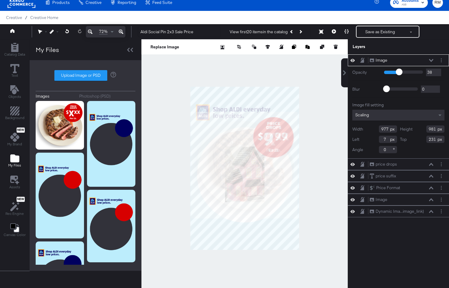
type input "8"
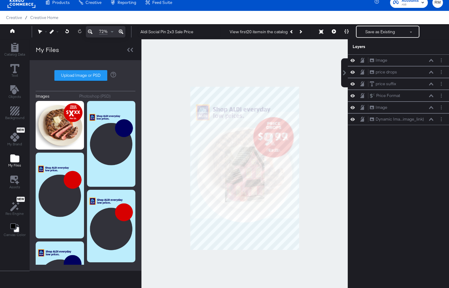
click at [316, 165] on div at bounding box center [244, 168] width 206 height 258
click at [432, 71] on icon at bounding box center [431, 72] width 4 height 3
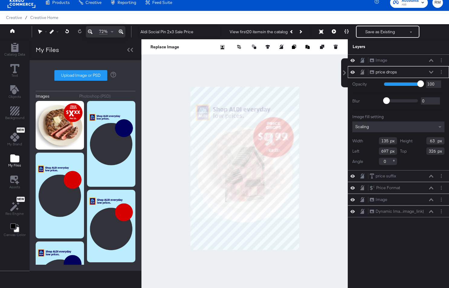
type input "698"
click at [307, 164] on div at bounding box center [244, 168] width 206 height 258
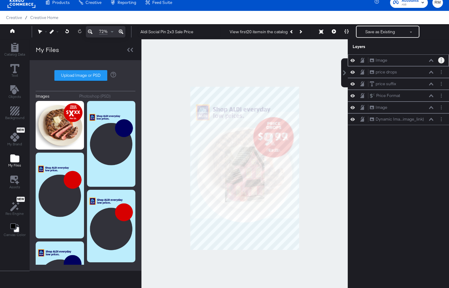
click at [439, 60] on button "Layer Options" at bounding box center [441, 60] width 6 height 6
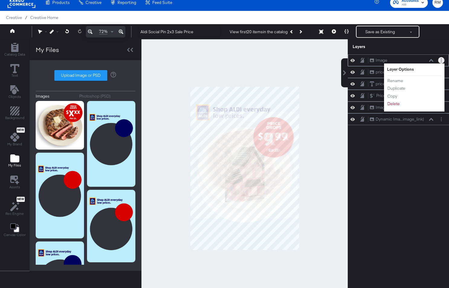
click at [394, 107] on div "Rename Duplicate Copy Delete" at bounding box center [403, 92] width 33 height 32
click at [394, 106] on button "Delete" at bounding box center [393, 104] width 13 height 6
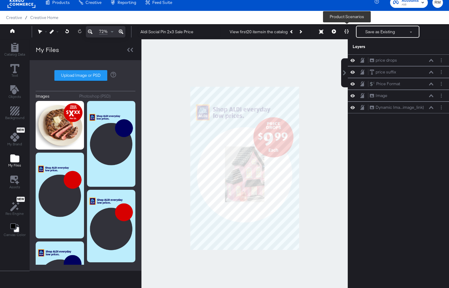
click at [340, 30] on button at bounding box center [334, 32] width 13 height 12
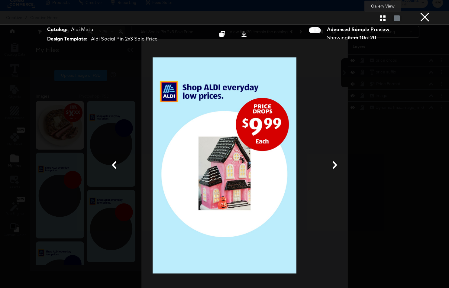
click at [380, 21] on icon "button" at bounding box center [383, 18] width 6 height 6
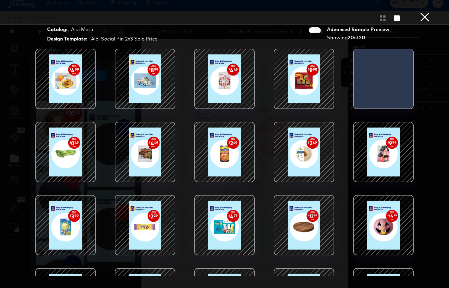
click at [145, 170] on div at bounding box center [144, 151] width 51 height 51
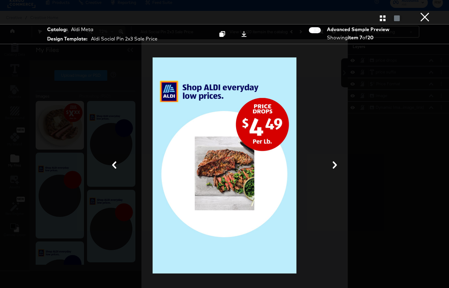
click at [423, 12] on button "×" at bounding box center [425, 6] width 12 height 12
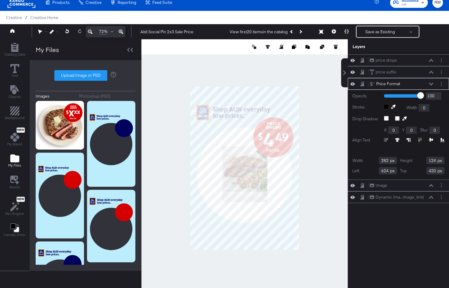
type input "129"
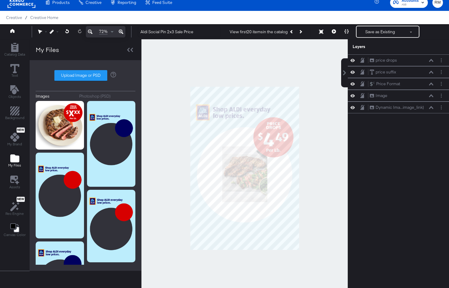
click at [319, 160] on div at bounding box center [244, 168] width 206 height 258
click at [123, 30] on icon at bounding box center [121, 31] width 5 height 7
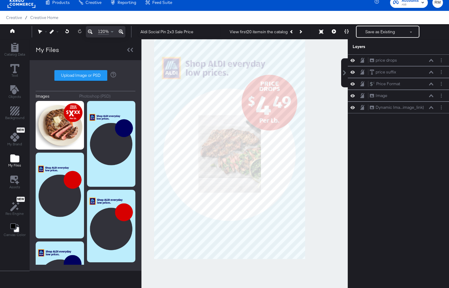
click at [123, 30] on icon at bounding box center [121, 31] width 5 height 7
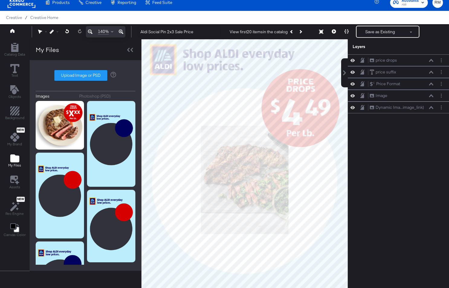
click at [123, 30] on icon at bounding box center [121, 31] width 5 height 7
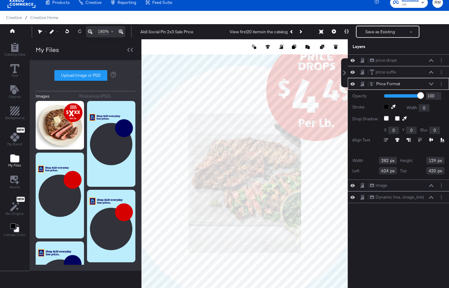
click at [434, 162] on input "129" at bounding box center [435, 160] width 18 height 7
click at [436, 161] on input "129" at bounding box center [435, 160] width 18 height 7
type input "122"
click at [92, 34] on icon at bounding box center [90, 31] width 5 height 7
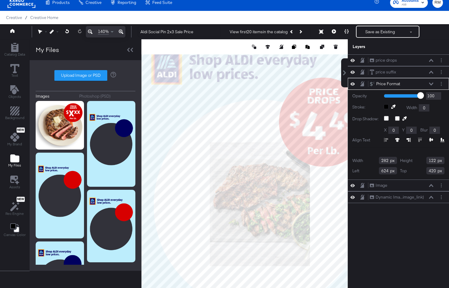
click at [92, 34] on icon at bounding box center [90, 31] width 5 height 7
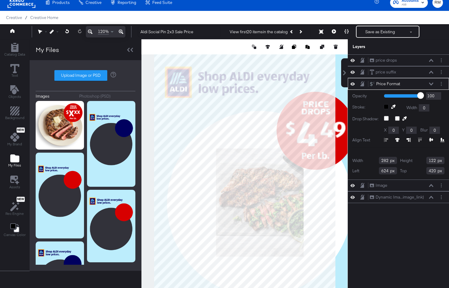
click at [92, 34] on icon at bounding box center [90, 31] width 5 height 7
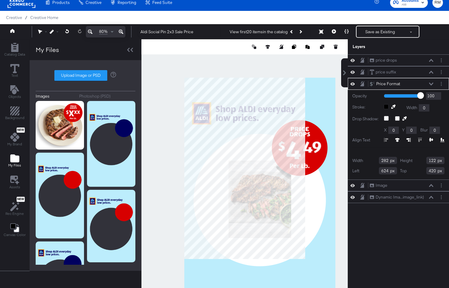
click at [92, 34] on icon at bounding box center [90, 31] width 5 height 7
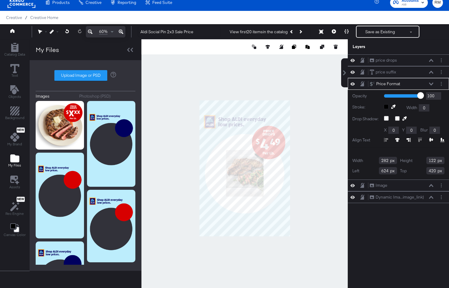
click at [124, 32] on button at bounding box center [121, 31] width 9 height 11
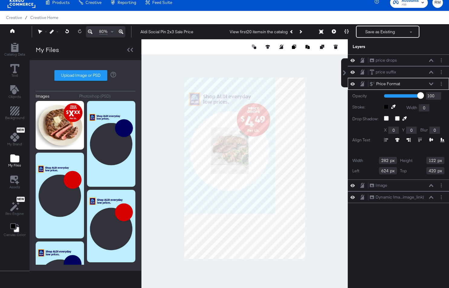
click at [124, 32] on button at bounding box center [121, 31] width 9 height 11
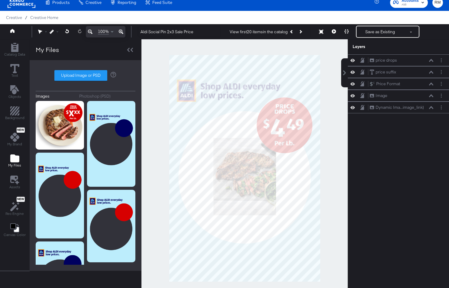
click at [331, 145] on div at bounding box center [244, 168] width 206 height 258
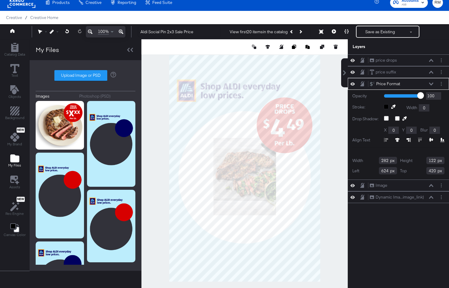
type input "421"
click at [352, 139] on div "Opacity 1 100 100 Stroke: Width 0 Drop Shadow: X 0 Y 0 Blur 0 Align Text Width …" at bounding box center [398, 135] width 101 height 90
click at [91, 30] on icon at bounding box center [90, 31] width 5 height 7
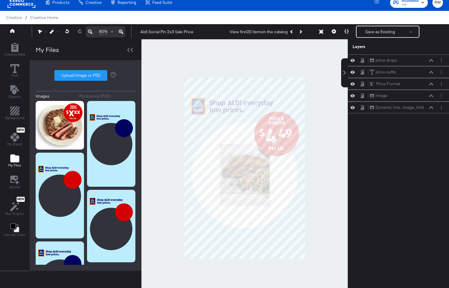
click at [316, 153] on div at bounding box center [244, 168] width 206 height 258
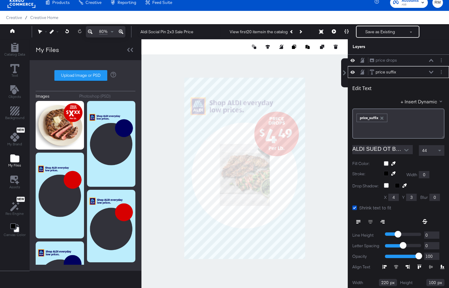
scroll to position [12, 0]
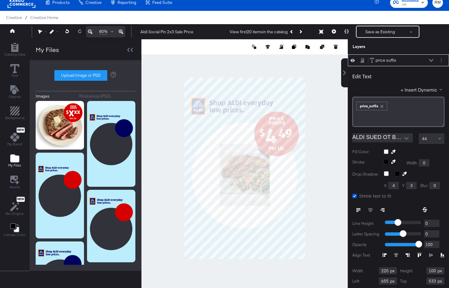
type input "532"
click at [323, 160] on div at bounding box center [244, 168] width 206 height 258
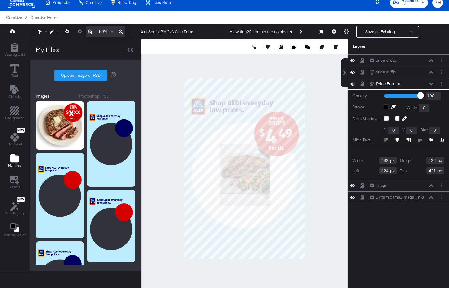
type input "420"
click at [320, 149] on div at bounding box center [244, 168] width 206 height 258
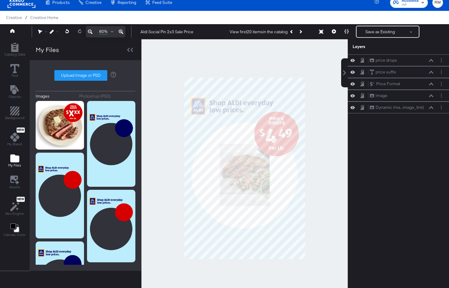
scroll to position [12, 0]
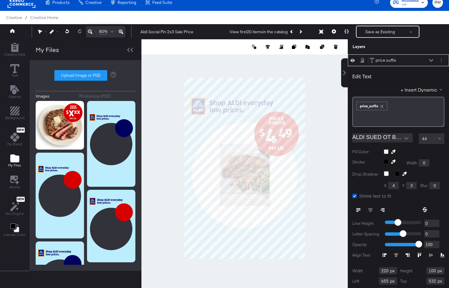
click at [326, 140] on div at bounding box center [244, 168] width 206 height 258
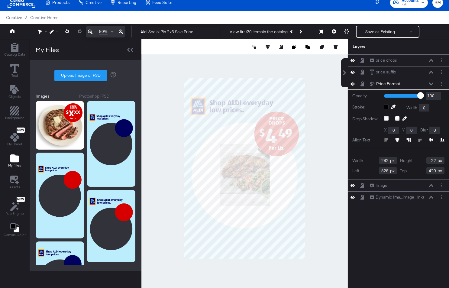
type input "625"
click at [337, 149] on div at bounding box center [244, 168] width 206 height 258
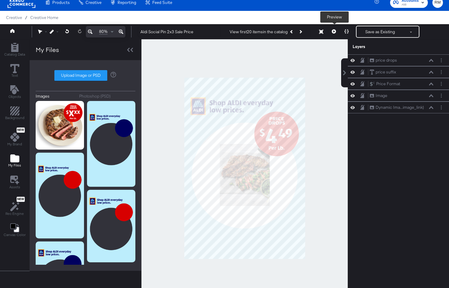
click at [334, 33] on icon at bounding box center [334, 31] width 4 height 4
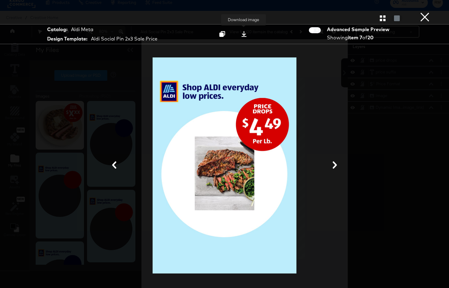
click at [242, 37] on icon at bounding box center [243, 34] width 5 height 6
click at [335, 164] on icon at bounding box center [335, 164] width 4 height 7
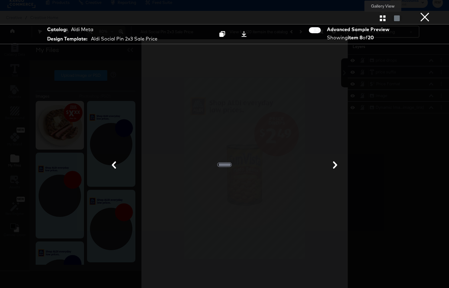
click at [384, 18] on icon "button" at bounding box center [383, 18] width 6 height 6
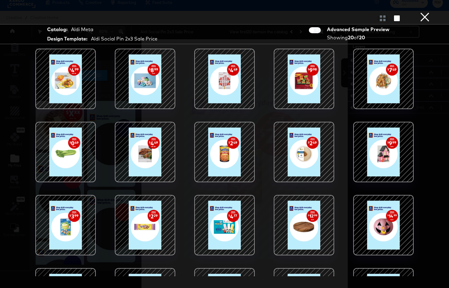
scroll to position [10, 0]
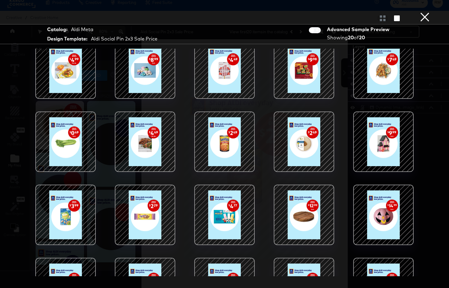
click at [78, 147] on div at bounding box center [65, 141] width 51 height 51
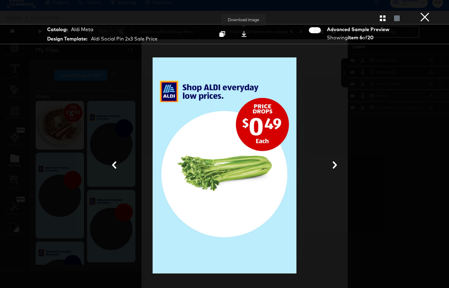
click at [245, 37] on icon at bounding box center [243, 34] width 5 height 6
click at [423, 12] on button "×" at bounding box center [425, 6] width 12 height 12
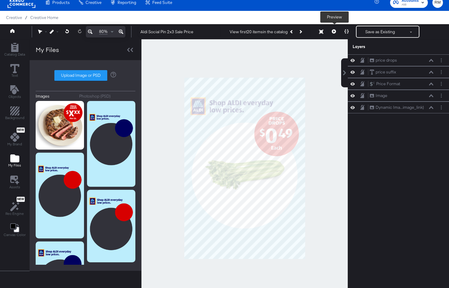
click at [332, 34] on button at bounding box center [334, 32] width 13 height 12
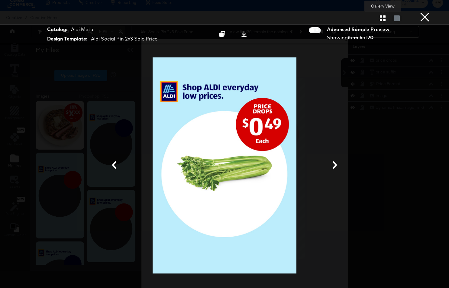
click at [385, 17] on icon "button" at bounding box center [383, 18] width 6 height 6
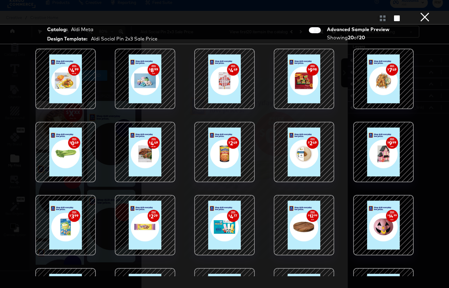
scroll to position [52, 0]
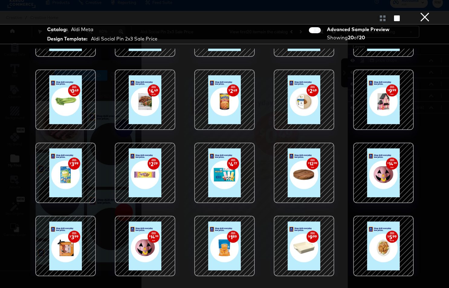
click at [372, 245] on div at bounding box center [383, 245] width 51 height 51
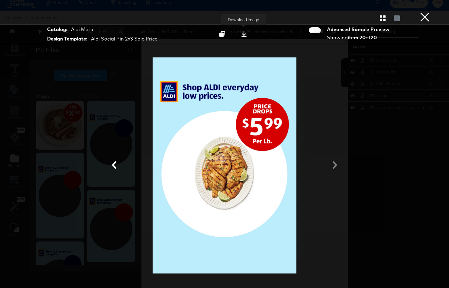
click at [243, 35] on icon at bounding box center [243, 34] width 5 height 6
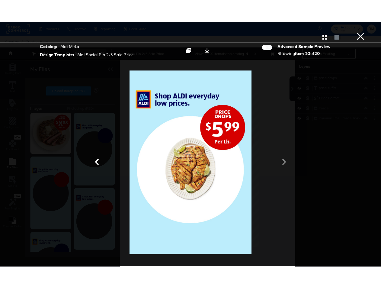
scroll to position [6, 0]
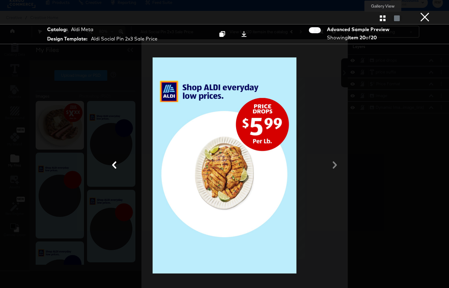
click at [381, 17] on icon "button" at bounding box center [383, 18] width 6 height 6
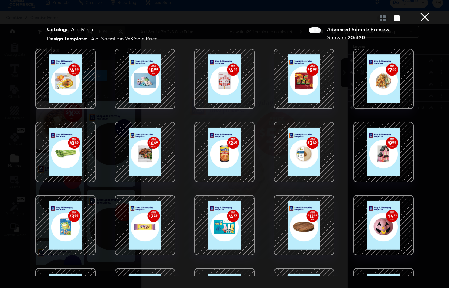
click at [292, 148] on div at bounding box center [303, 151] width 51 height 51
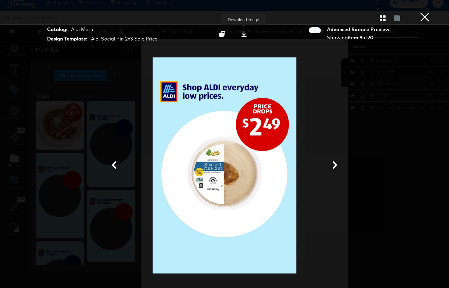
click at [247, 32] on div at bounding box center [244, 34] width 8 height 6
click at [384, 18] on icon "button" at bounding box center [383, 18] width 6 height 6
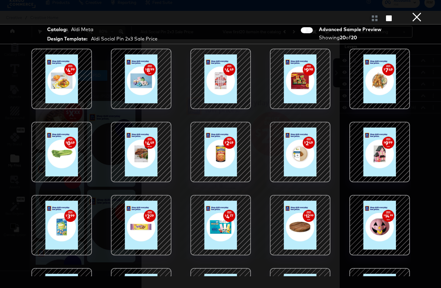
click at [416, 12] on button "×" at bounding box center [417, 6] width 12 height 12
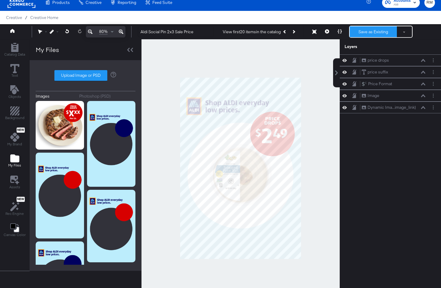
click at [360, 31] on button "Save as Existing" at bounding box center [373, 31] width 47 height 11
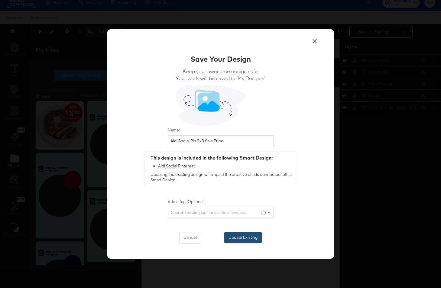
click at [233, 237] on button "Update Existing" at bounding box center [242, 237] width 37 height 11
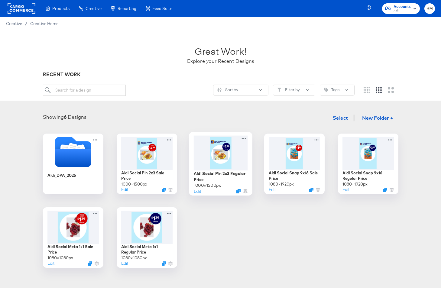
click at [219, 160] on div at bounding box center [220, 152] width 54 height 35
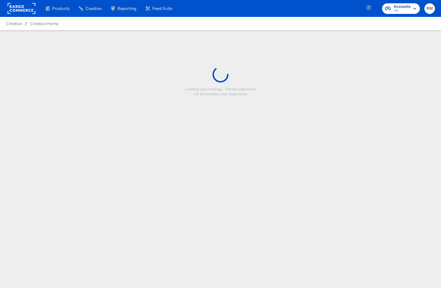
type input "Aldi Social Pin 2x3 Regular Price"
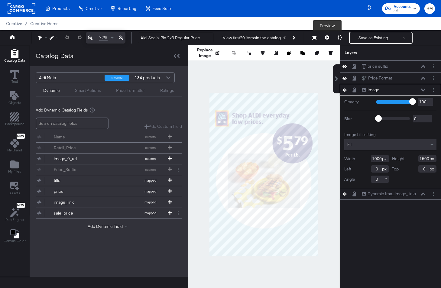
click at [327, 37] on icon at bounding box center [327, 37] width 4 height 4
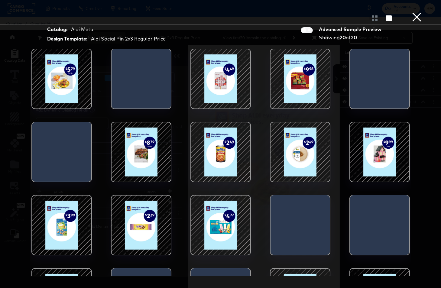
click at [283, 157] on div at bounding box center [299, 151] width 51 height 51
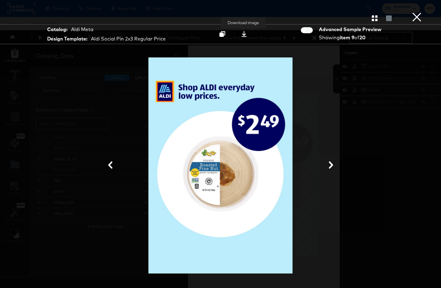
click at [243, 35] on icon at bounding box center [243, 34] width 5 height 6
drag, startPoint x: 395, startPoint y: 68, endPoint x: 387, endPoint y: 42, distance: 27.3
click at [395, 68] on div at bounding box center [220, 166] width 381 height 228
click at [372, 18] on icon "button" at bounding box center [375, 18] width 6 height 6
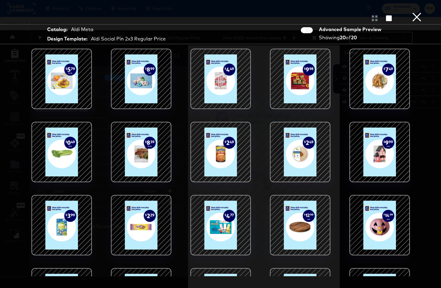
click at [61, 156] on div at bounding box center [61, 151] width 51 height 51
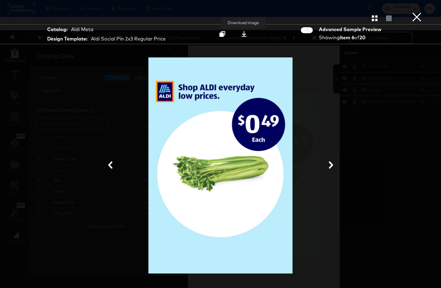
click at [243, 36] on icon at bounding box center [243, 34] width 5 height 6
click at [374, 18] on icon "button" at bounding box center [375, 18] width 6 height 6
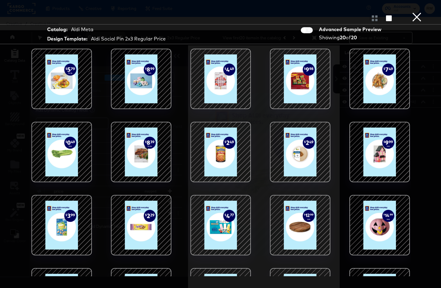
click at [136, 153] on div at bounding box center [140, 151] width 51 height 51
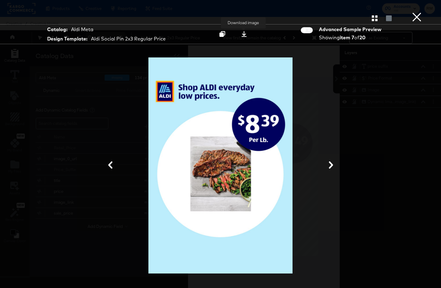
click at [240, 33] on div at bounding box center [244, 34] width 8 height 6
click at [374, 18] on icon "button" at bounding box center [375, 18] width 6 height 6
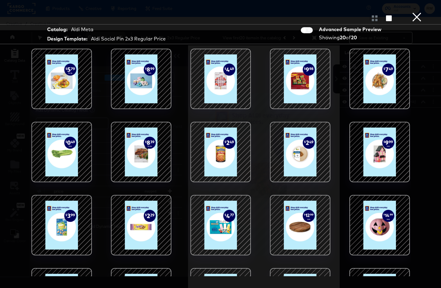
scroll to position [52, 0]
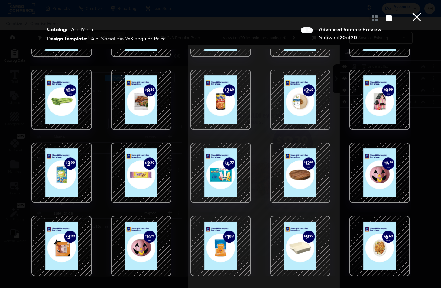
click at [370, 251] on div at bounding box center [379, 245] width 51 height 51
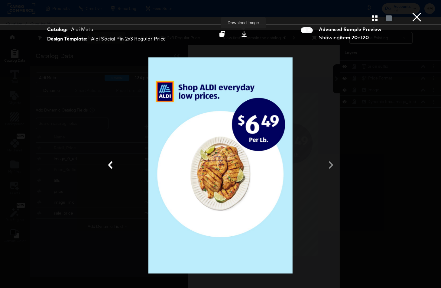
click at [243, 36] on icon at bounding box center [244, 34] width 6 height 6
click at [411, 12] on button "×" at bounding box center [417, 6] width 12 height 12
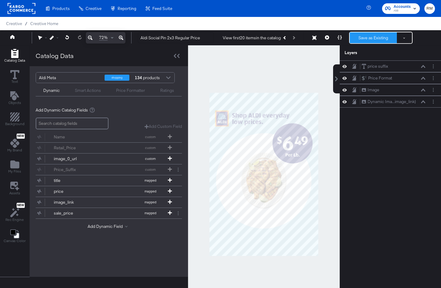
click at [360, 34] on button "Save as Existing" at bounding box center [373, 37] width 47 height 11
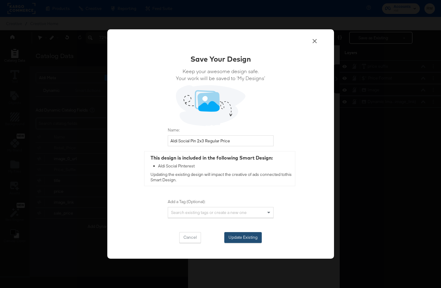
click at [246, 234] on button "Update Existing" at bounding box center [242, 237] width 37 height 11
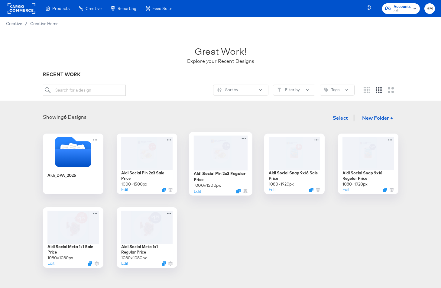
click at [227, 153] on div at bounding box center [220, 152] width 54 height 35
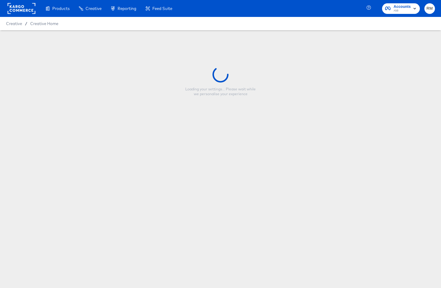
type input "Aldi Social Pin 2x3 Regular Price"
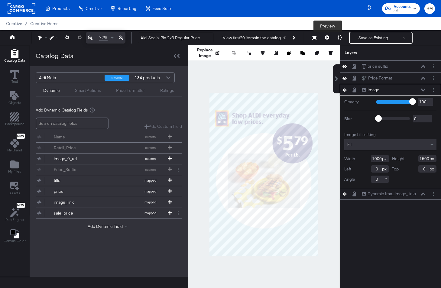
click at [324, 38] on button at bounding box center [327, 38] width 13 height 12
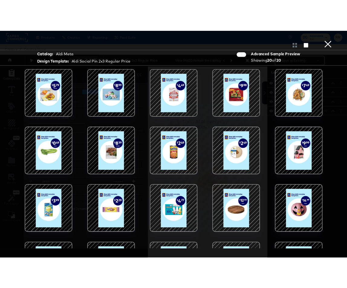
scroll to position [52, 0]
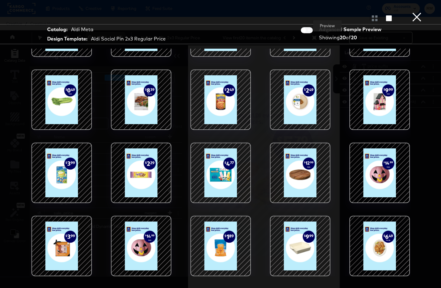
click at [63, 165] on div at bounding box center [61, 172] width 51 height 51
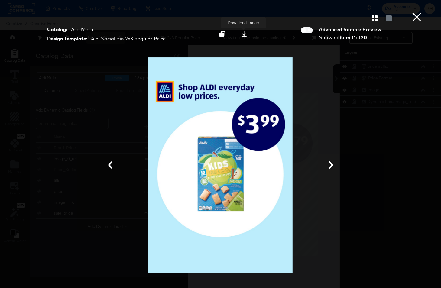
click at [240, 35] on div at bounding box center [244, 34] width 8 height 6
click at [419, 12] on button "×" at bounding box center [417, 6] width 12 height 12
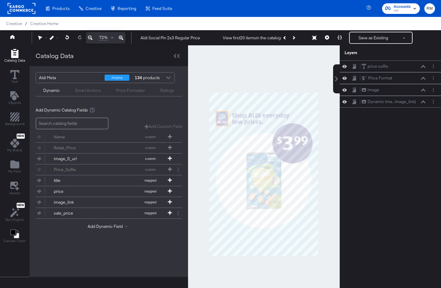
click at [419, 21] on div "Creative / Creative Home" at bounding box center [220, 23] width 441 height 13
click at [367, 41] on button "Save as Existing" at bounding box center [373, 37] width 47 height 11
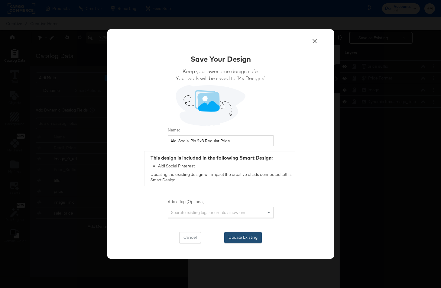
click at [251, 237] on button "Update Existing" at bounding box center [242, 237] width 37 height 11
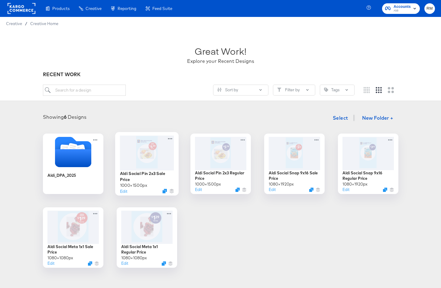
click at [144, 158] on div at bounding box center [147, 152] width 54 height 35
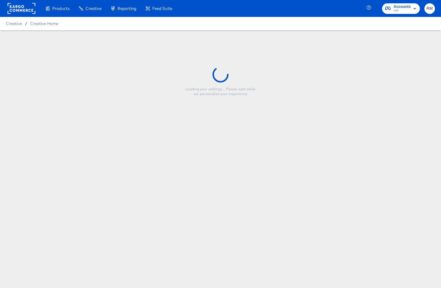
type input "Aldi Social Pin 2x3 Sale Price"
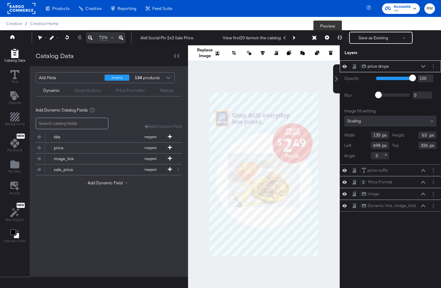
click at [326, 38] on icon at bounding box center [327, 37] width 4 height 4
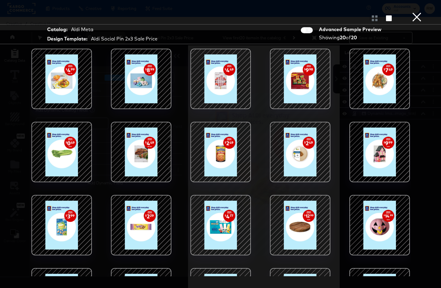
click at [61, 234] on div at bounding box center [61, 224] width 51 height 51
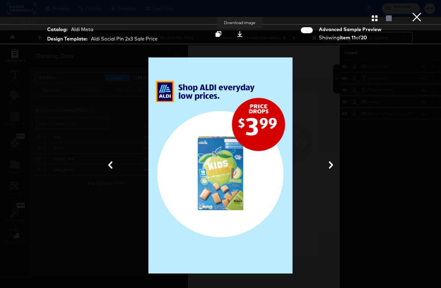
click at [235, 29] on button at bounding box center [239, 34] width 19 height 11
click at [415, 12] on button "×" at bounding box center [417, 6] width 12 height 12
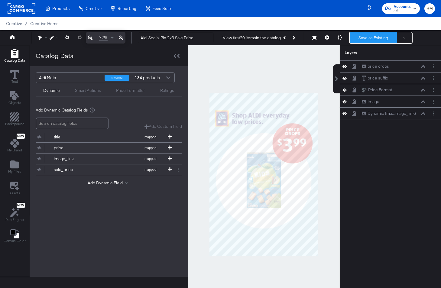
click at [368, 35] on button "Save as Existing" at bounding box center [373, 37] width 47 height 11
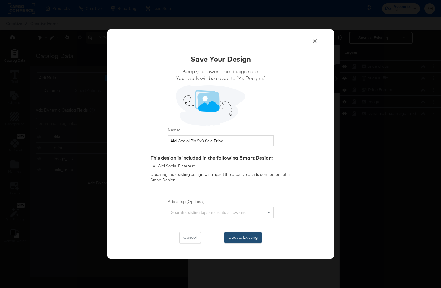
click at [246, 232] on button "Update Existing" at bounding box center [242, 237] width 37 height 11
